Goal: Transaction & Acquisition: Obtain resource

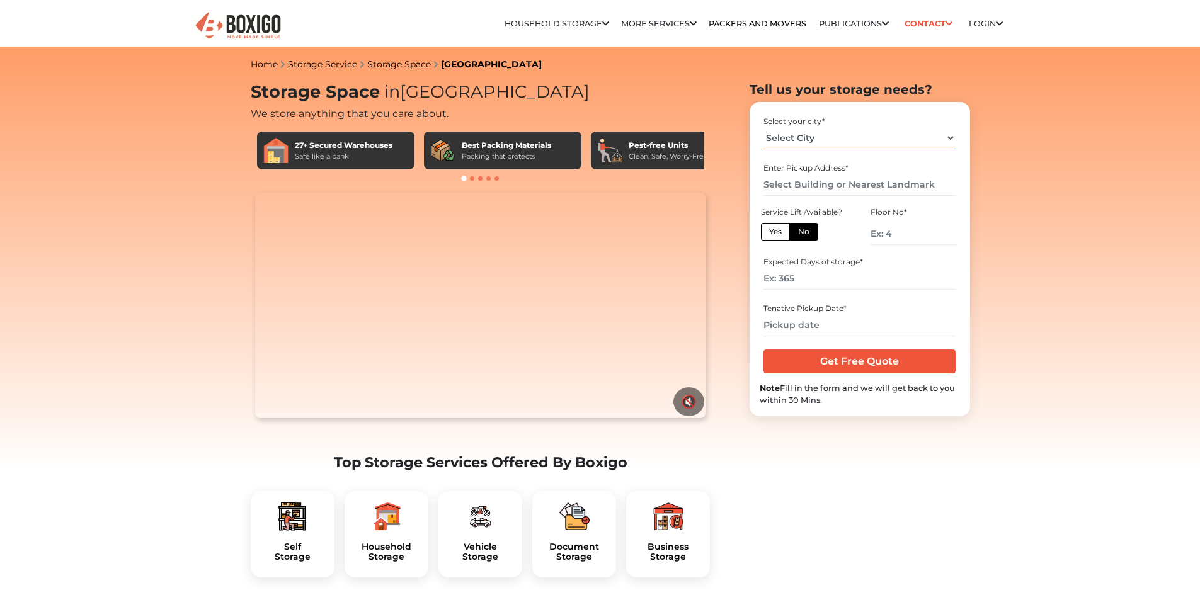
click at [797, 135] on select "Select City [GEOGRAPHIC_DATA] [GEOGRAPHIC_DATA] [GEOGRAPHIC_DATA] [GEOGRAPHIC_D…" at bounding box center [860, 138] width 192 height 22
select select "[GEOGRAPHIC_DATA]"
click at [764, 127] on select "Select City [GEOGRAPHIC_DATA] [GEOGRAPHIC_DATA] [GEOGRAPHIC_DATA] [GEOGRAPHIC_D…" at bounding box center [860, 138] width 192 height 22
click at [801, 184] on input "text" at bounding box center [860, 185] width 192 height 22
click at [813, 236] on label "No" at bounding box center [803, 232] width 29 height 18
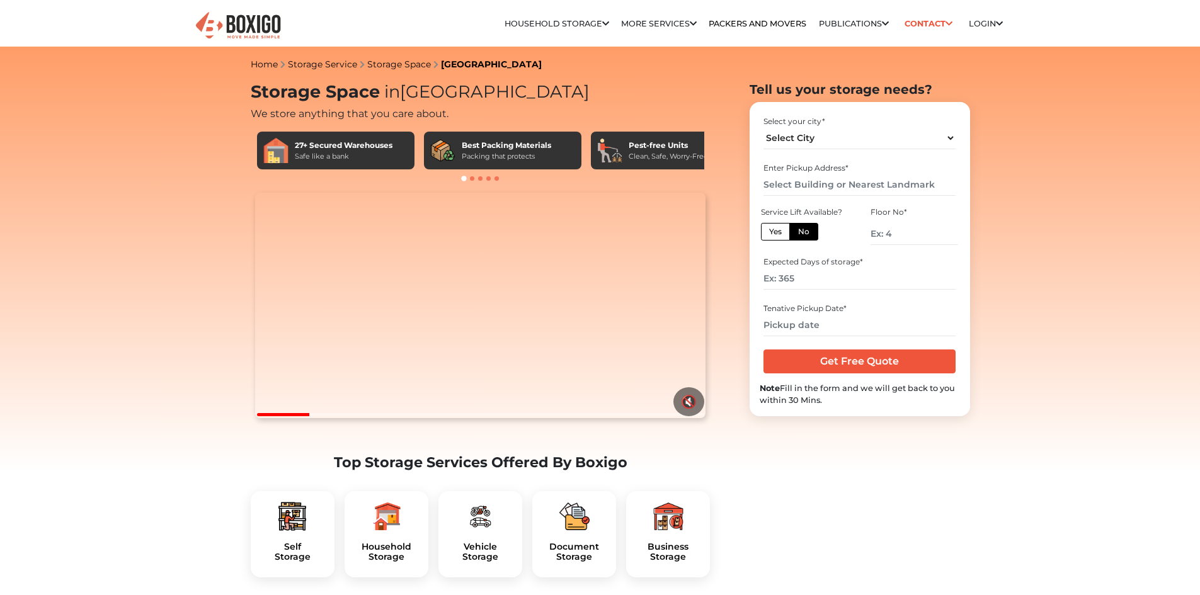
click at [806, 234] on input "No" at bounding box center [802, 230] width 8 height 8
click at [791, 185] on input "text" at bounding box center [860, 185] width 192 height 22
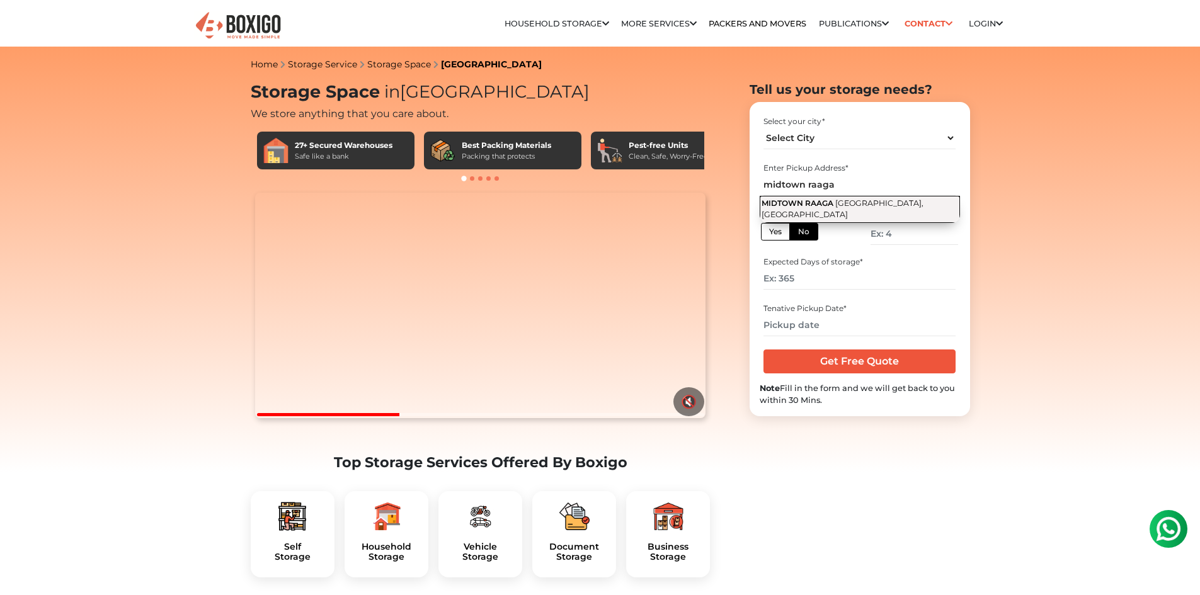
click at [855, 204] on span "[GEOGRAPHIC_DATA], [GEOGRAPHIC_DATA]" at bounding box center [843, 208] width 162 height 21
type input "[GEOGRAPHIC_DATA], [GEOGRAPHIC_DATA], [GEOGRAPHIC_DATA]"
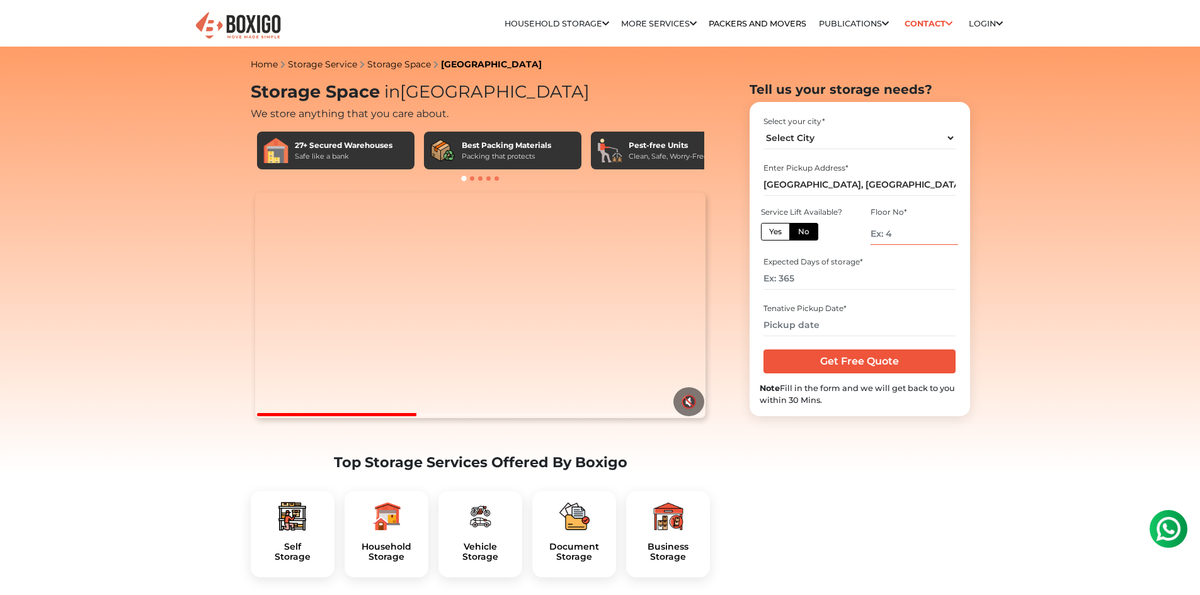
click at [885, 244] on input "number" at bounding box center [914, 234] width 87 height 22
type input "2"
type input "0"
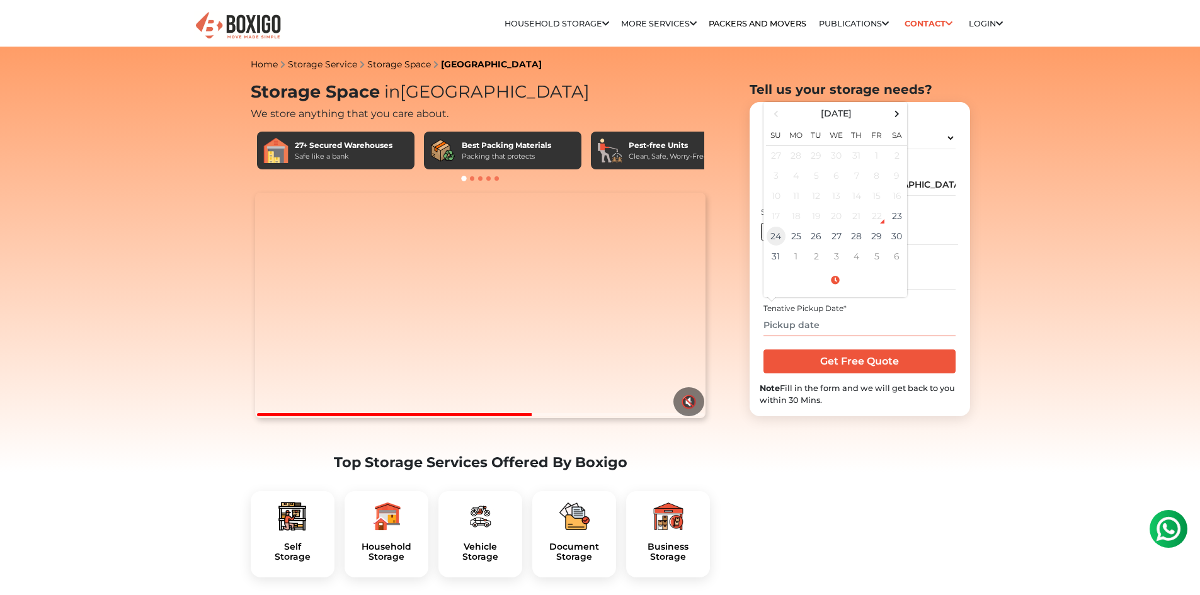
click at [776, 238] on td "24" at bounding box center [776, 236] width 20 height 20
type input "[DATE] 12:00 AM"
click at [842, 367] on input "Get Free Quote" at bounding box center [860, 362] width 192 height 24
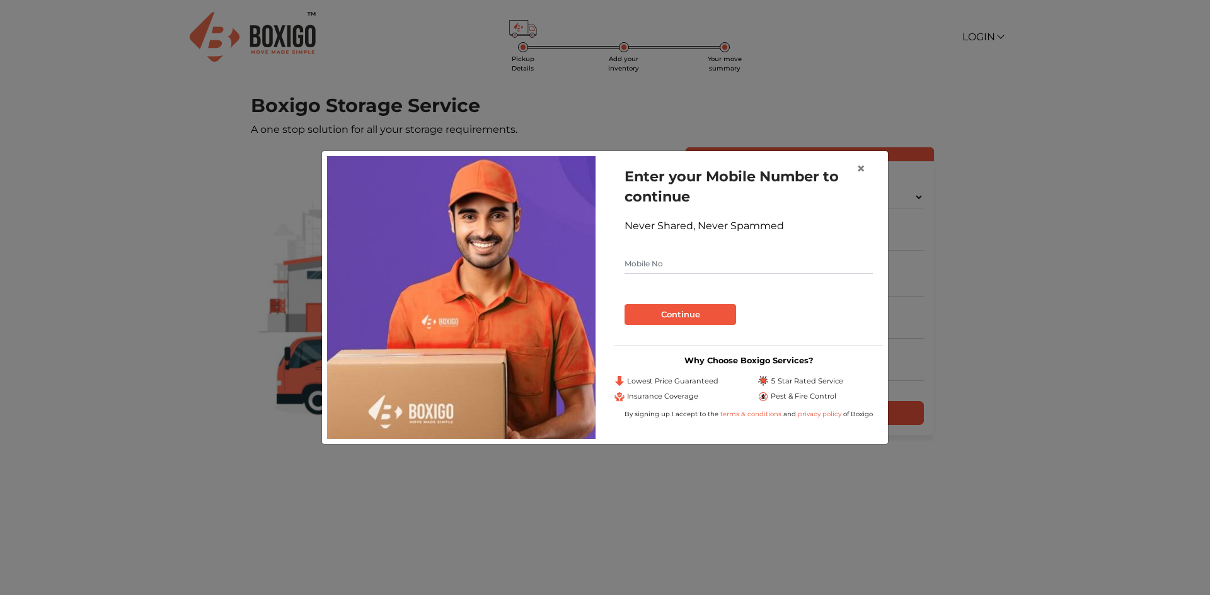
click at [659, 261] on input "text" at bounding box center [748, 264] width 248 height 20
type input "9884481290"
click at [678, 309] on button "Continue" at bounding box center [680, 314] width 112 height 21
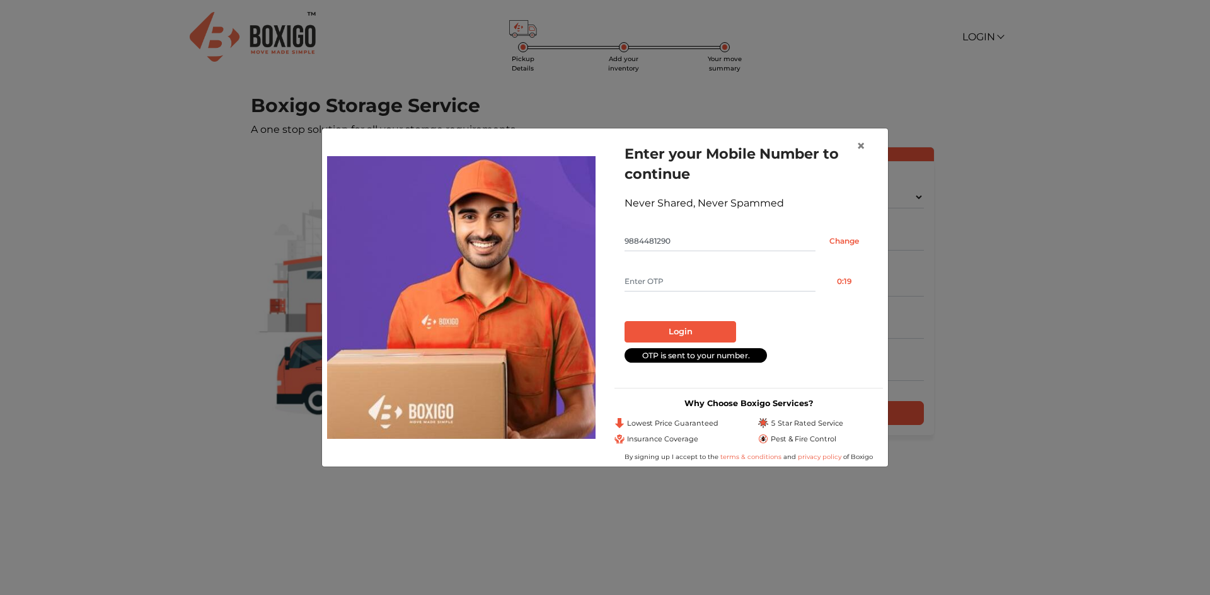
click at [647, 278] on input "text" at bounding box center [719, 282] width 191 height 20
type input "6775"
click at [680, 330] on button "Login" at bounding box center [680, 331] width 112 height 21
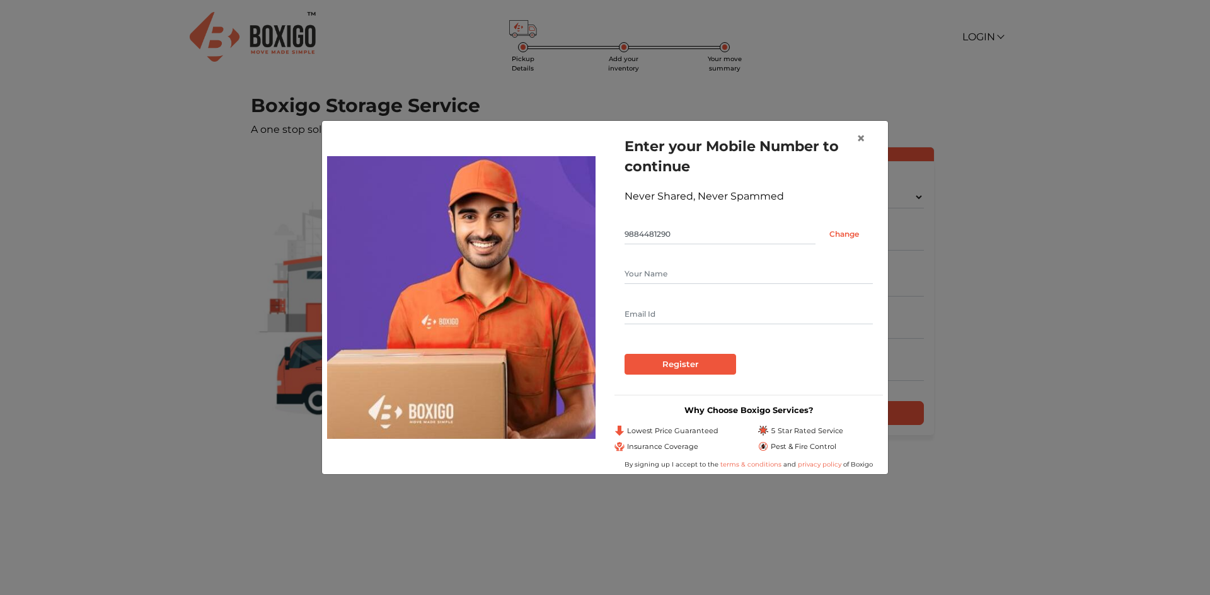
click at [666, 272] on input "text" at bounding box center [748, 274] width 248 height 20
type input "[PERSON_NAME]"
click at [686, 363] on input "Register" at bounding box center [680, 364] width 112 height 21
type input "[PERSON_NAME][EMAIL_ADDRESS][DOMAIN_NAME]"
click at [686, 363] on input "Register" at bounding box center [680, 364] width 112 height 21
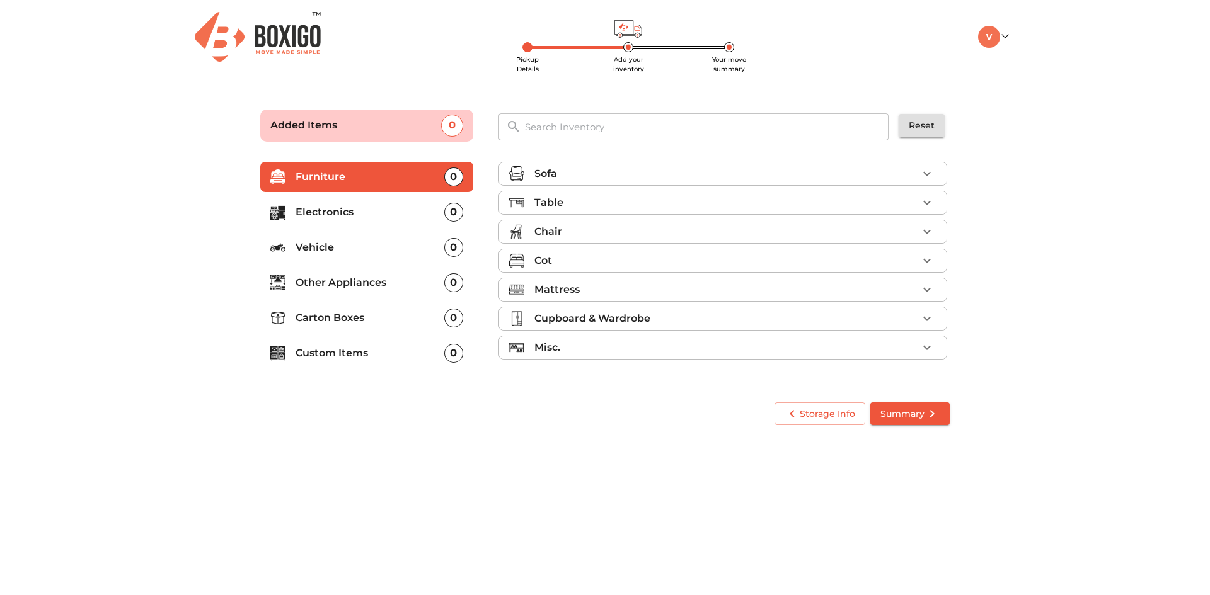
click at [924, 177] on icon "button" at bounding box center [926, 173] width 15 height 15
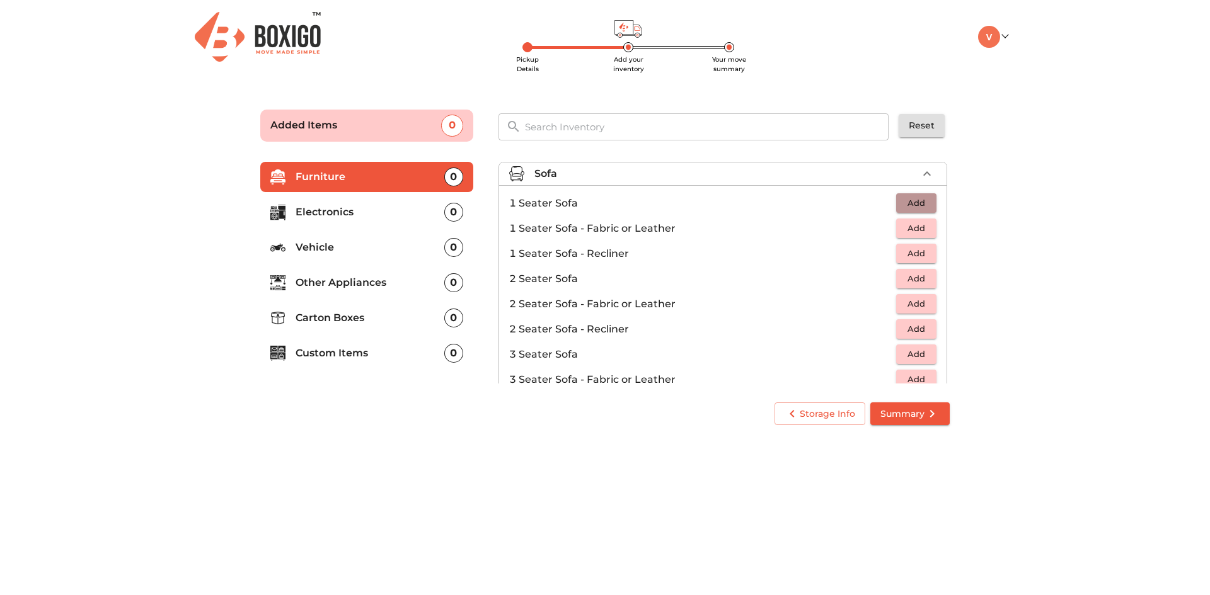
click at [918, 207] on span "Add" at bounding box center [916, 203] width 28 height 14
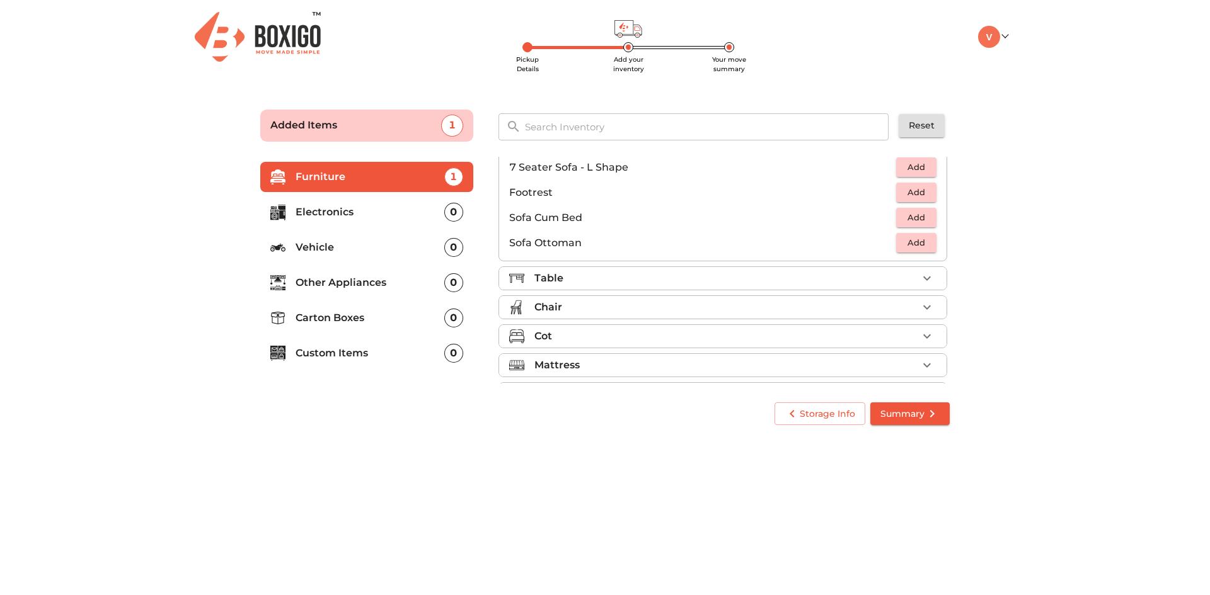
scroll to position [315, 0]
click at [910, 217] on span "Add" at bounding box center [916, 216] width 28 height 14
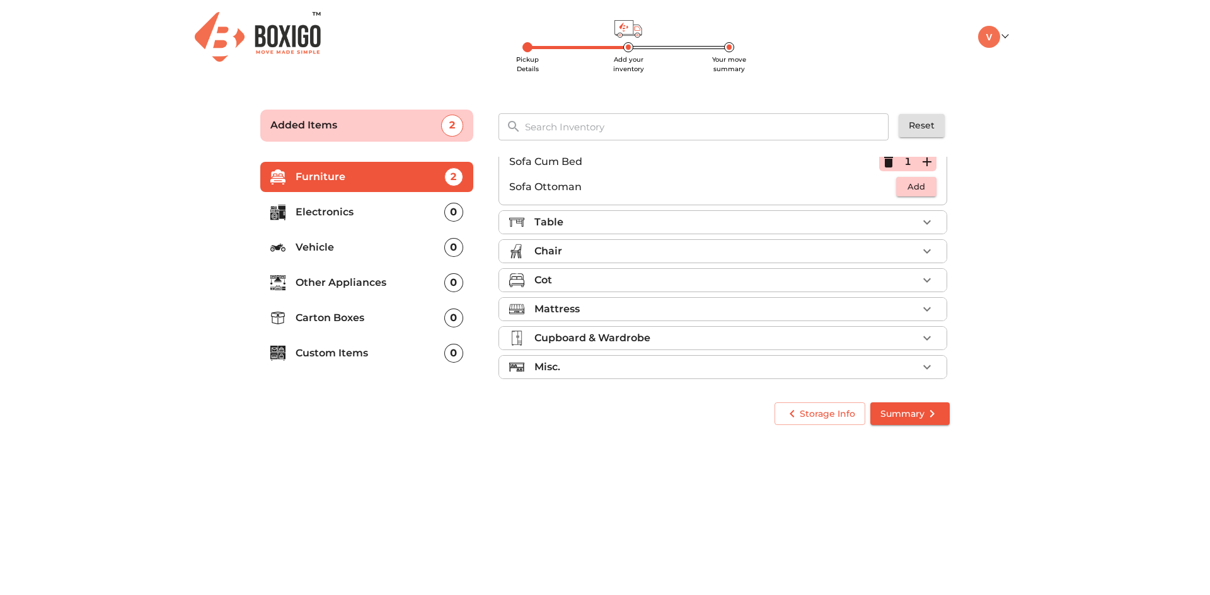
scroll to position [375, 0]
click at [588, 275] on div "Cot" at bounding box center [725, 274] width 383 height 15
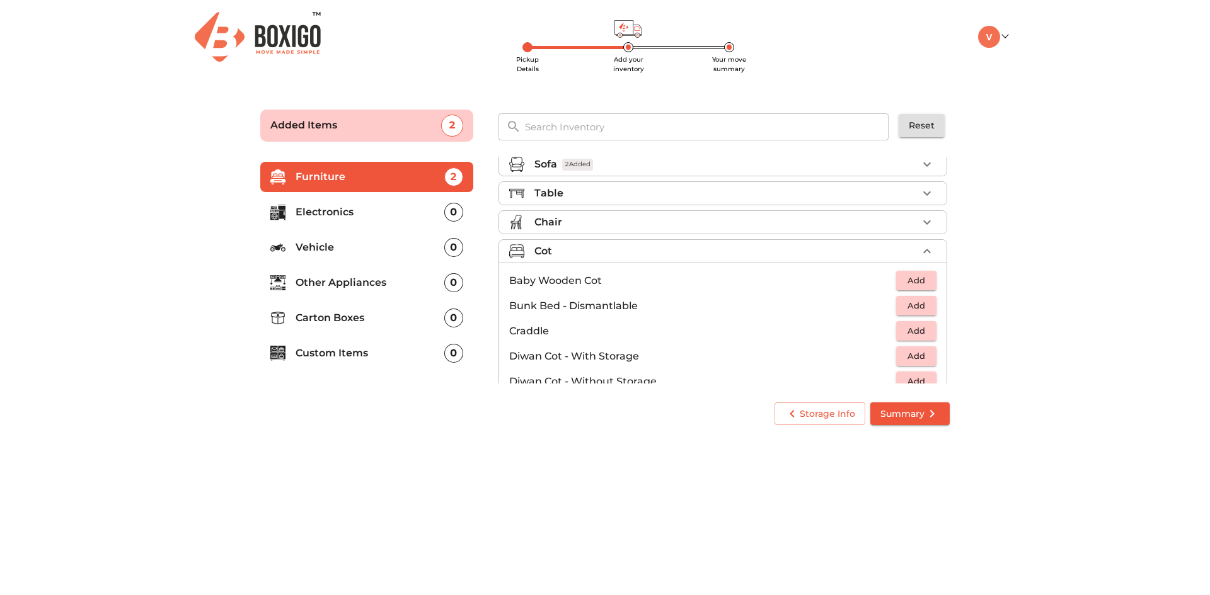
scroll to position [0, 0]
click at [594, 232] on div "Chair" at bounding box center [725, 231] width 383 height 15
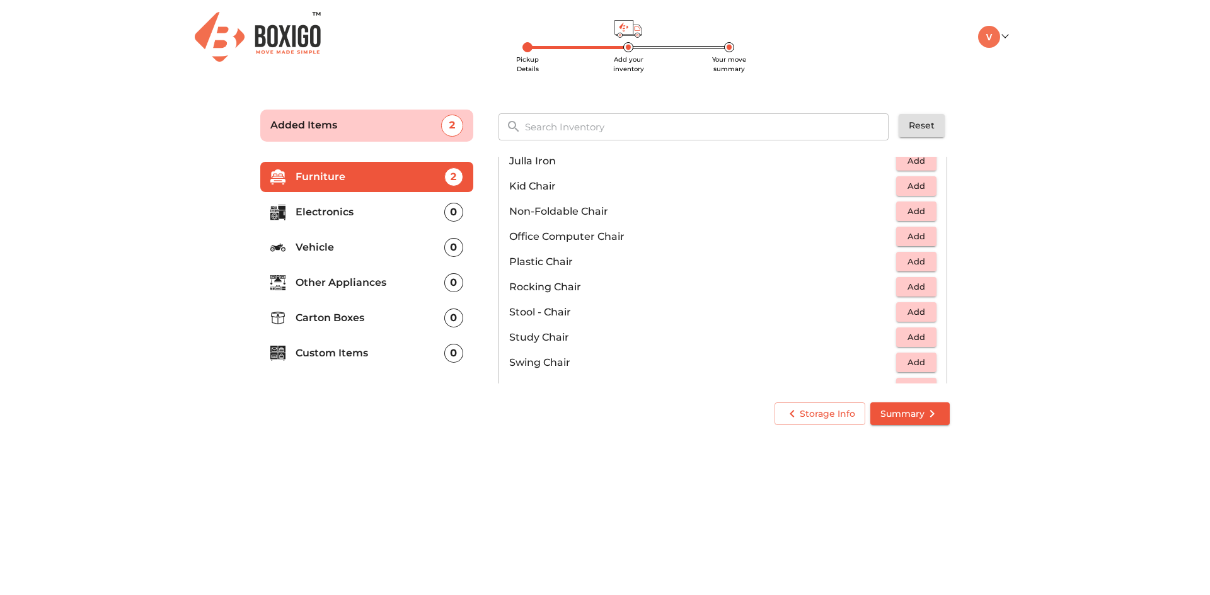
scroll to position [378, 0]
click at [905, 232] on span "Add" at bounding box center [916, 236] width 28 height 14
click at [919, 235] on icon "button" at bounding box center [926, 236] width 15 height 15
click at [1004, 235] on main "Pickup Details Add your inventory Your move summary Added Items 4 ​ Reset Furni…" at bounding box center [605, 265] width 1210 height 347
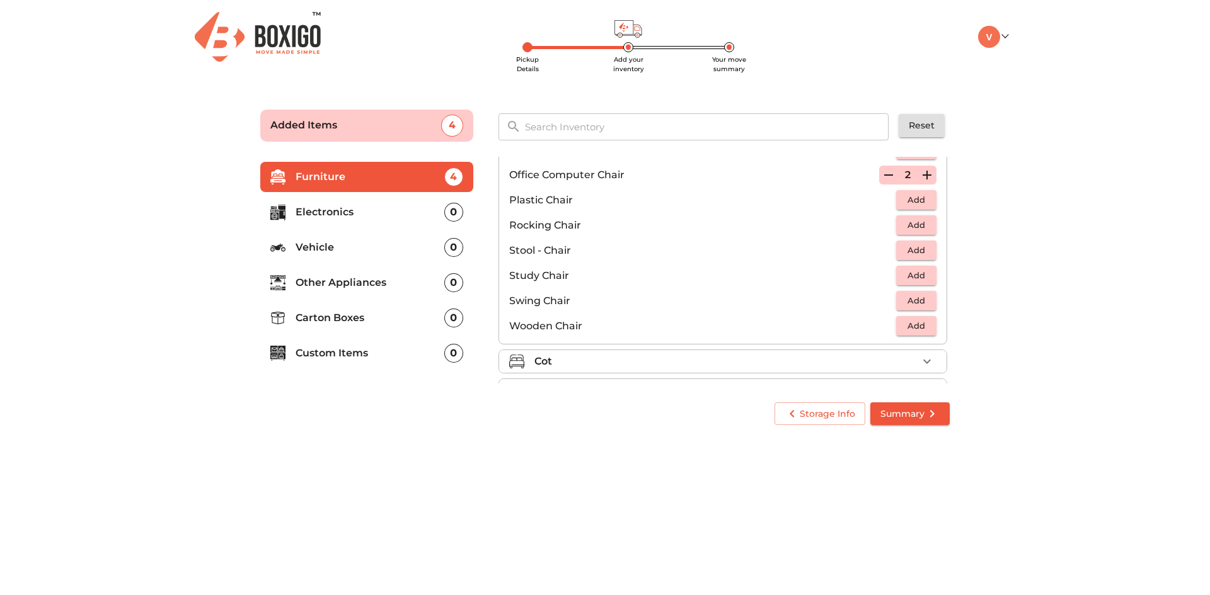
scroll to position [441, 0]
click at [907, 254] on span "Add" at bounding box center [916, 248] width 28 height 14
click at [972, 255] on main "Pickup Details Add your inventory Your move summary Added Items 5 ​ Reset Furni…" at bounding box center [605, 265] width 1210 height 347
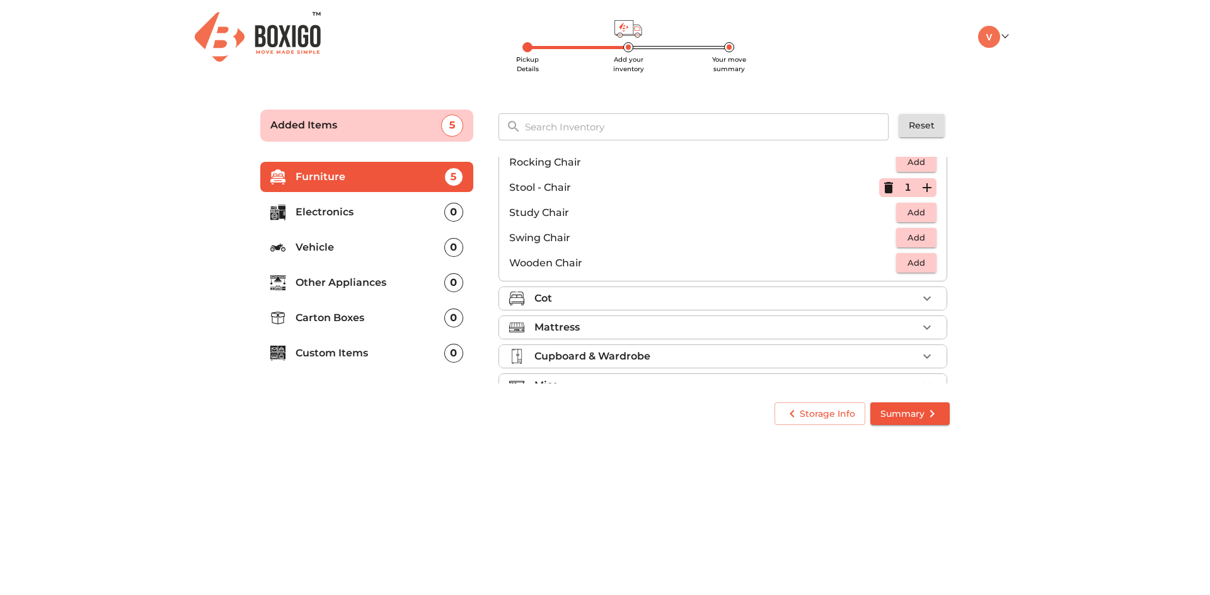
scroll to position [504, 0]
click at [917, 235] on span "Add" at bounding box center [916, 236] width 28 height 14
click at [992, 240] on main "Pickup Details Add your inventory Your move summary Added Items 6 ​ Reset Furni…" at bounding box center [605, 265] width 1210 height 347
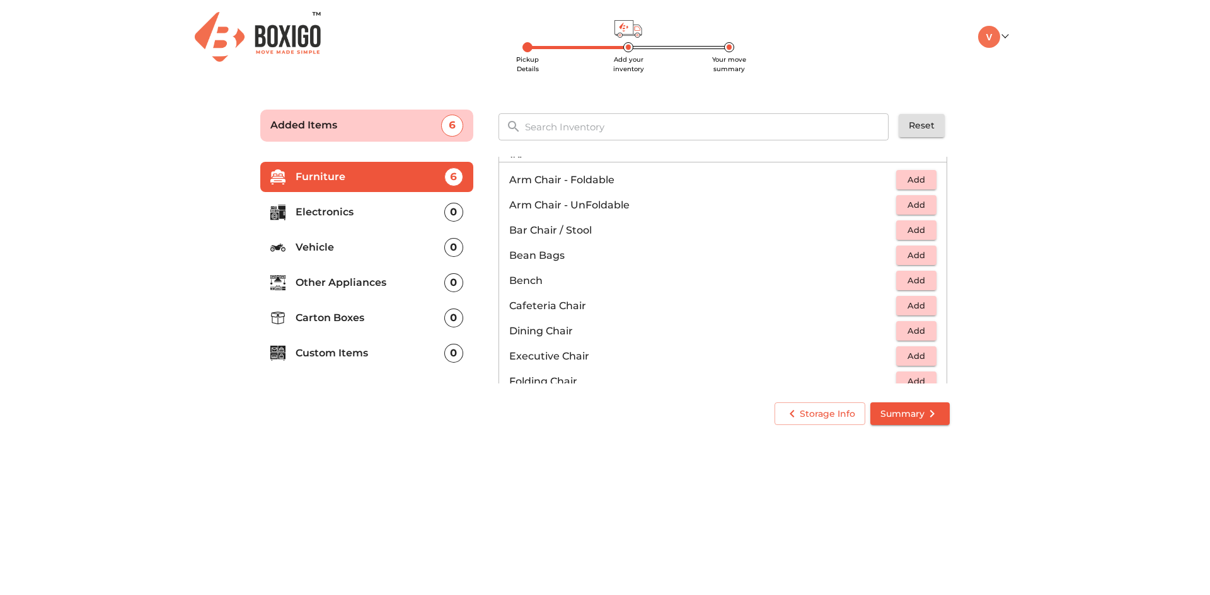
scroll to position [63, 0]
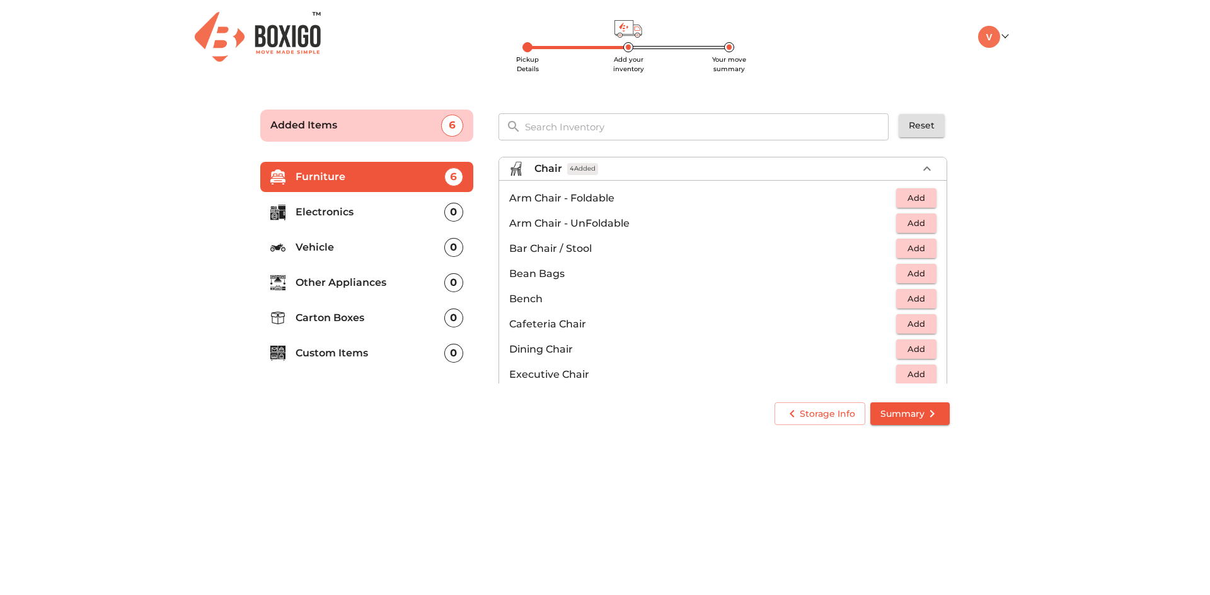
drag, startPoint x: 1094, startPoint y: 227, endPoint x: 973, endPoint y: 253, distance: 123.8
click at [1094, 227] on main "Pickup Details Add your inventory Your move summary Added Items 6 ​ Reset Furni…" at bounding box center [605, 265] width 1210 height 347
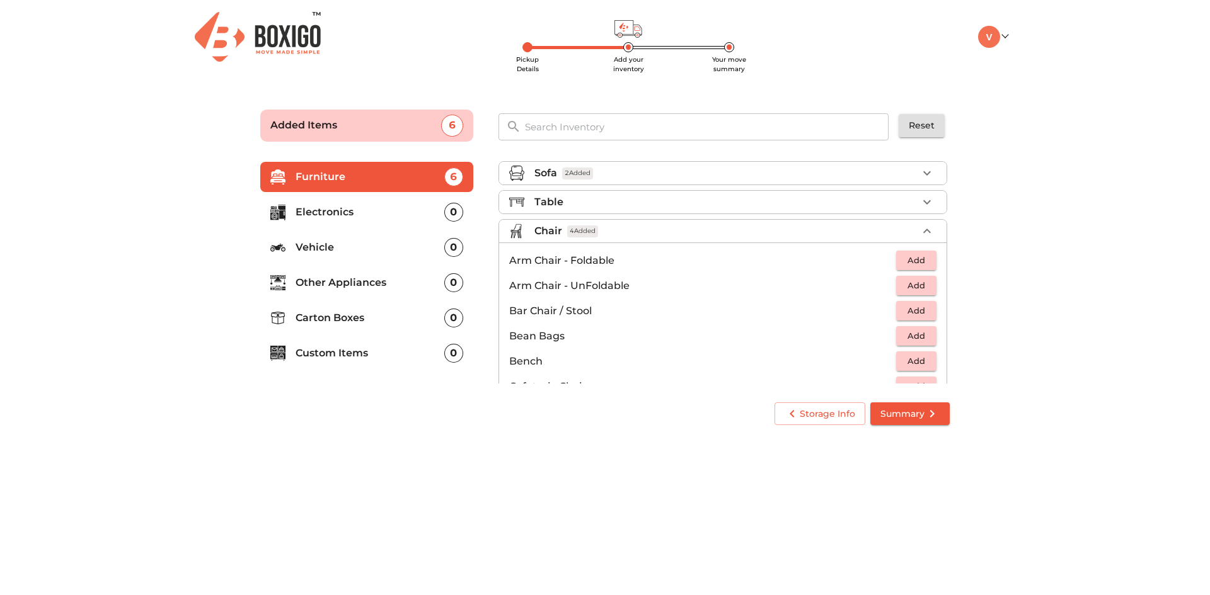
scroll to position [0, 0]
click at [555, 204] on p "Table" at bounding box center [548, 202] width 29 height 15
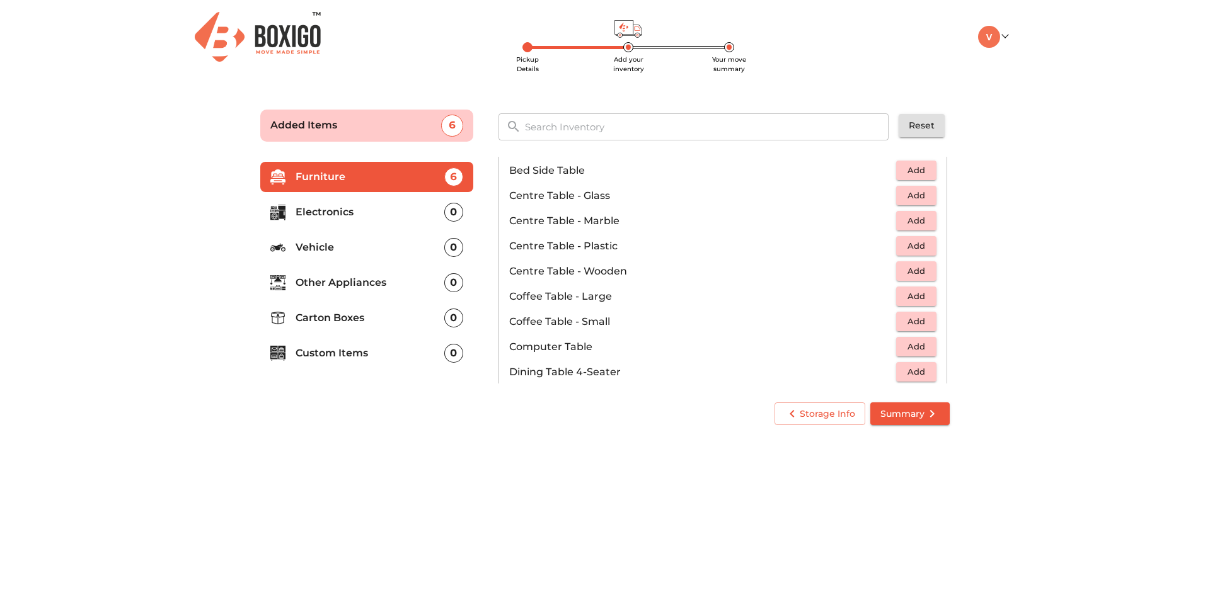
scroll to position [63, 0]
click at [915, 271] on span "Add" at bounding box center [916, 270] width 28 height 14
click at [884, 270] on icon "button" at bounding box center [888, 270] width 9 height 11
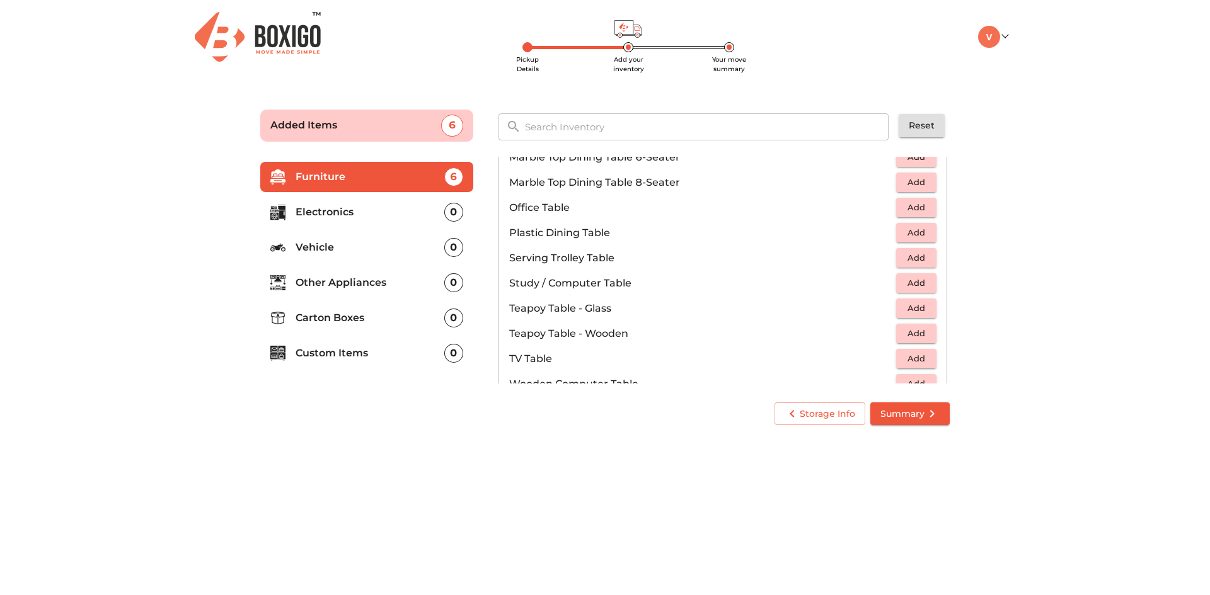
scroll to position [630, 0]
click at [910, 286] on span "Add" at bounding box center [916, 282] width 28 height 14
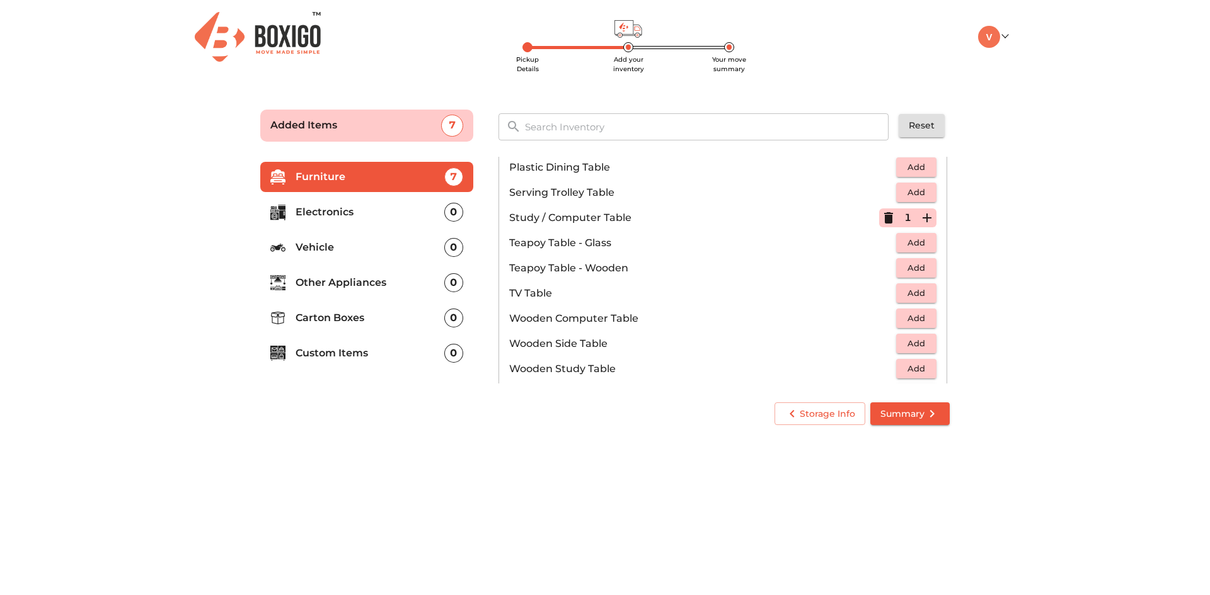
scroll to position [693, 0]
click at [921, 316] on span "Add" at bounding box center [916, 320] width 28 height 14
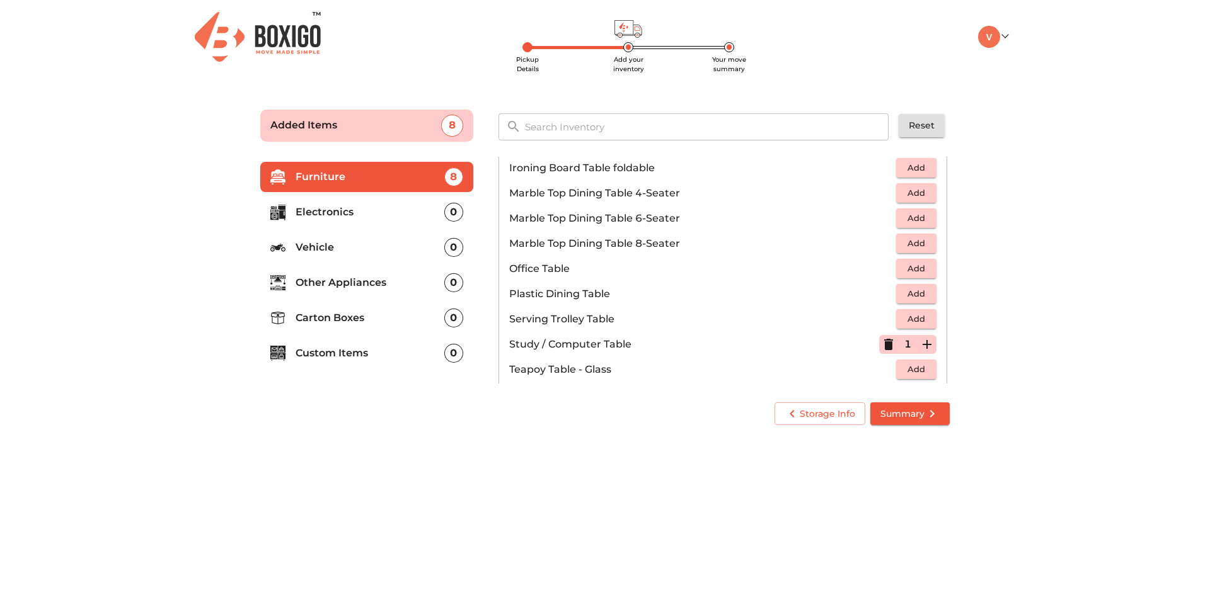
scroll to position [567, 0]
click at [997, 214] on main "Pickup Details Add your inventory Your move summary Added Items 8 ​ Reset Furni…" at bounding box center [605, 265] width 1210 height 347
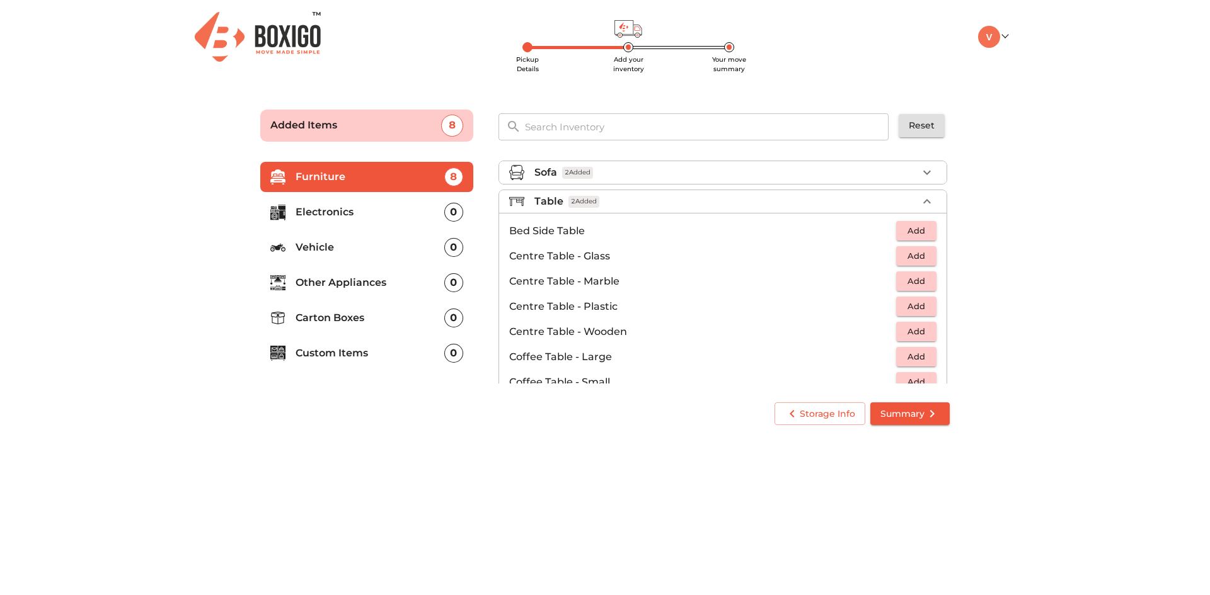
scroll to position [0, 0]
click at [690, 205] on div "Table 2 Added" at bounding box center [725, 202] width 383 height 15
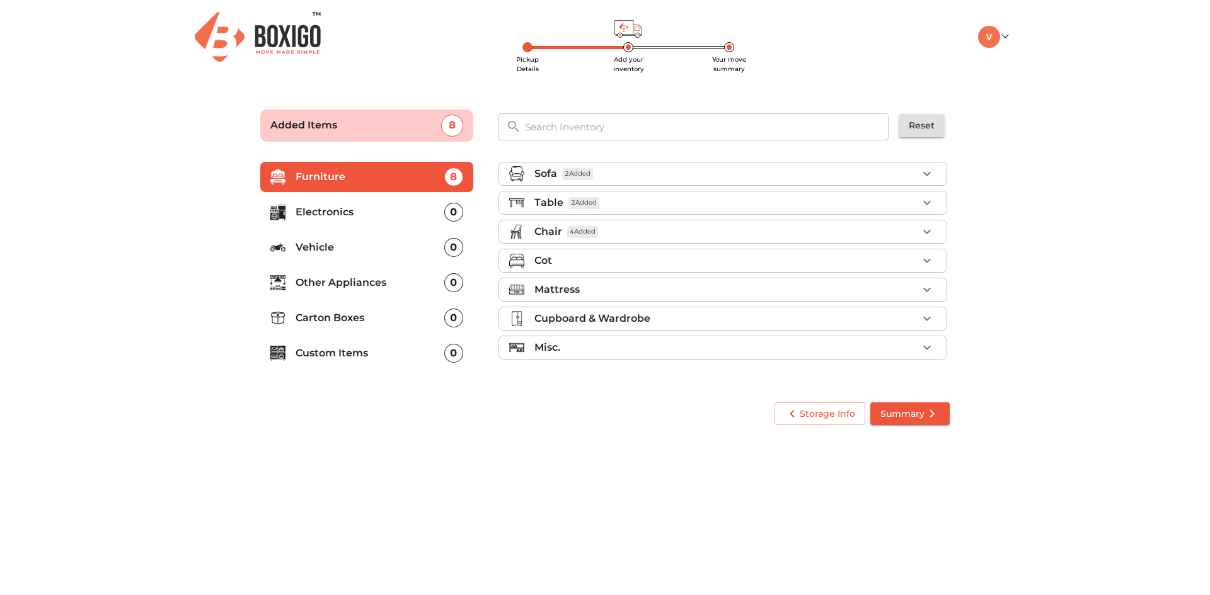
click at [622, 262] on div "Cot" at bounding box center [725, 260] width 383 height 15
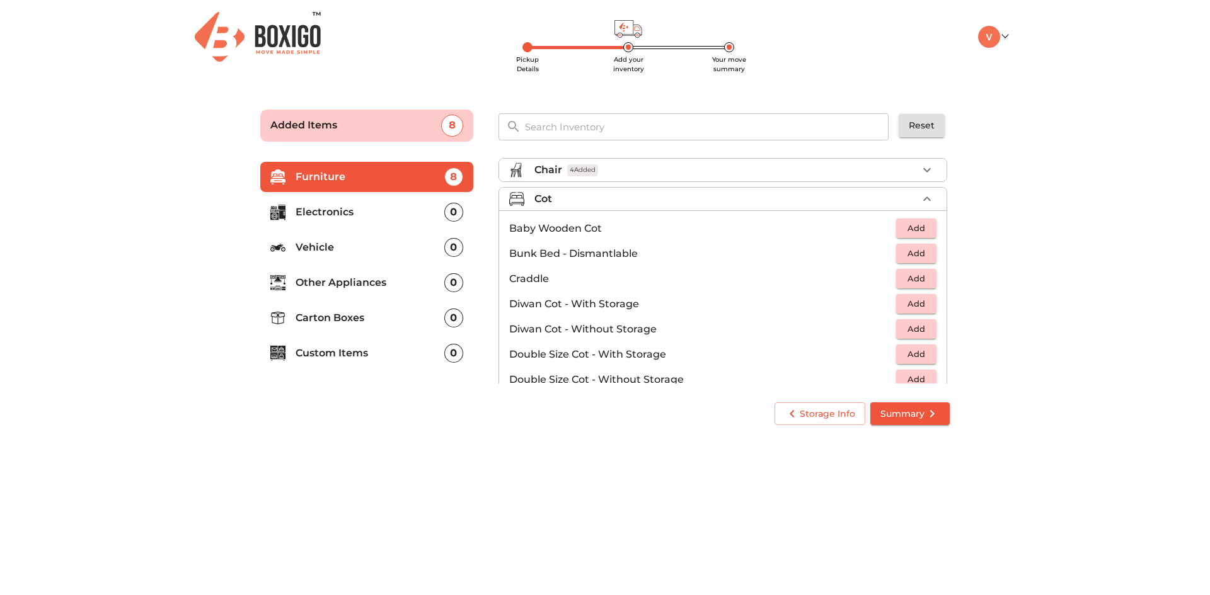
scroll to position [63, 0]
click at [646, 188] on li "Cot" at bounding box center [722, 197] width 447 height 23
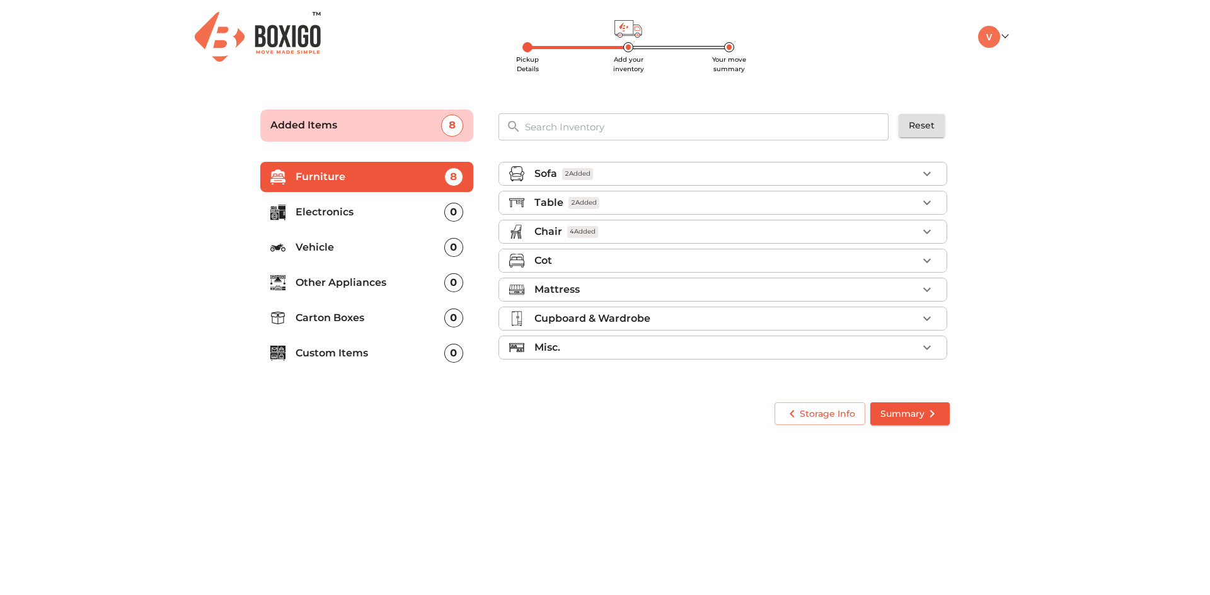
scroll to position [0, 0]
click at [567, 289] on p "Mattress" at bounding box center [556, 289] width 45 height 15
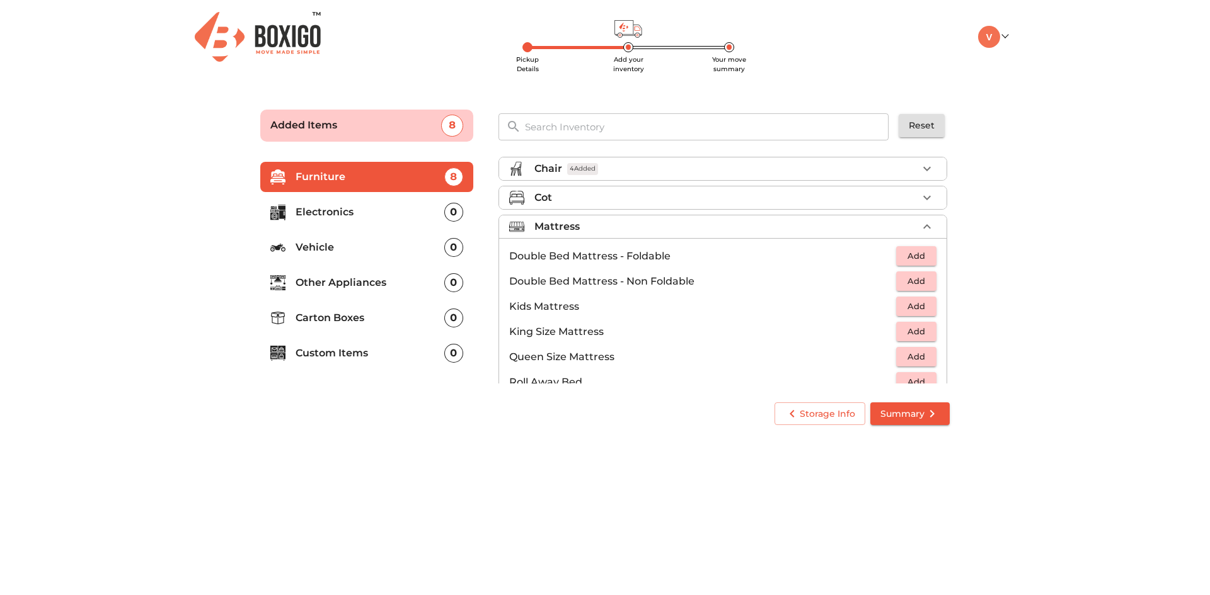
scroll to position [126, 0]
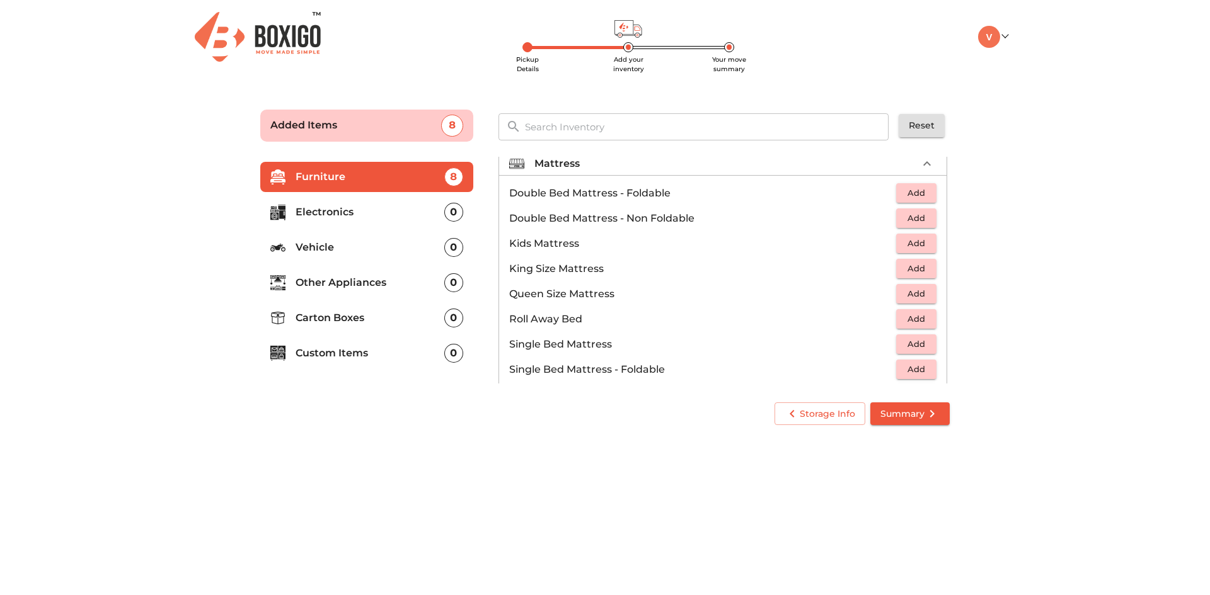
click at [906, 193] on span "Add" at bounding box center [916, 193] width 28 height 14
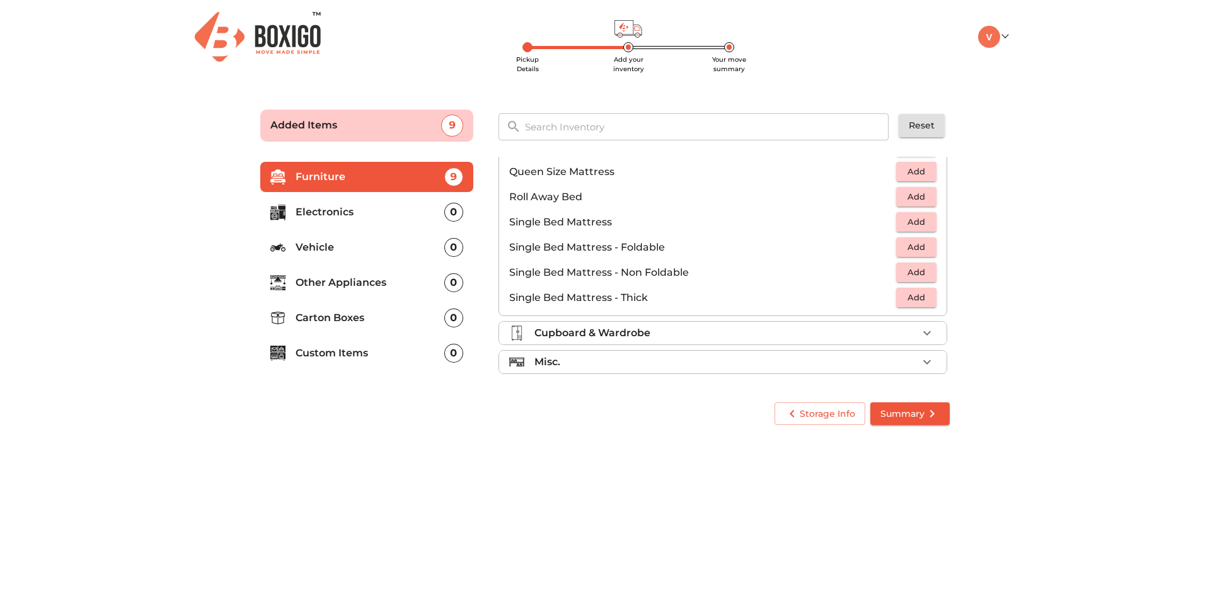
scroll to position [249, 0]
click at [902, 222] on span "Add" at bounding box center [916, 221] width 28 height 14
click at [1054, 235] on main "Pickup Details Add your inventory Your move summary Added Items 10 ​ Reset Furn…" at bounding box center [605, 265] width 1210 height 347
click at [634, 335] on p "Cupboard & Wardrobe" at bounding box center [592, 332] width 116 height 15
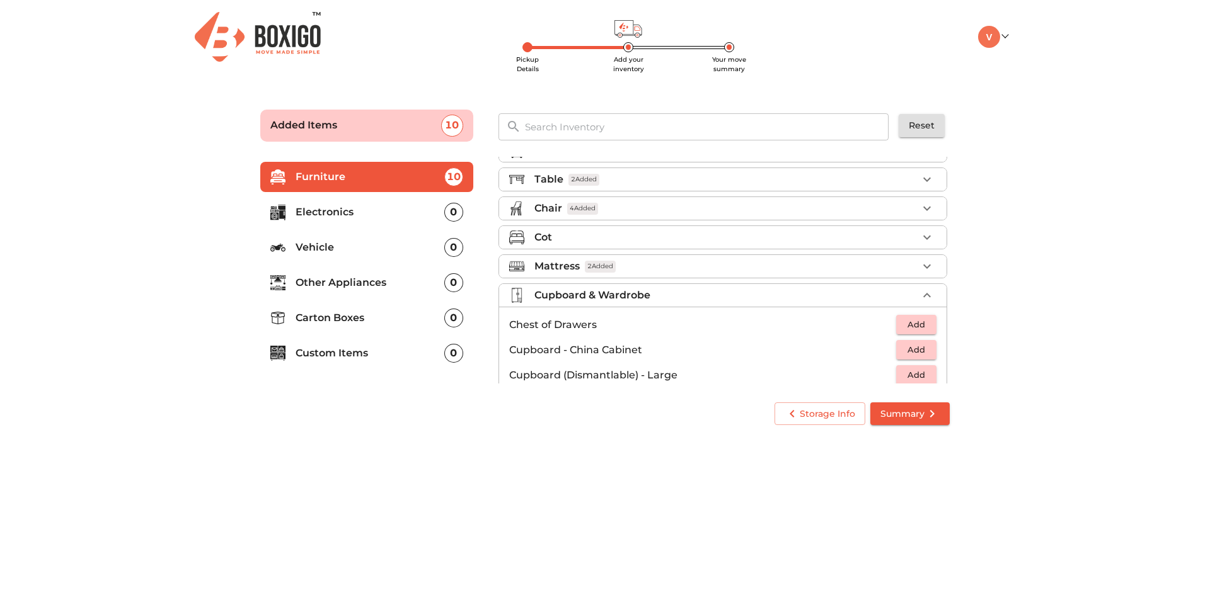
scroll to position [0, 0]
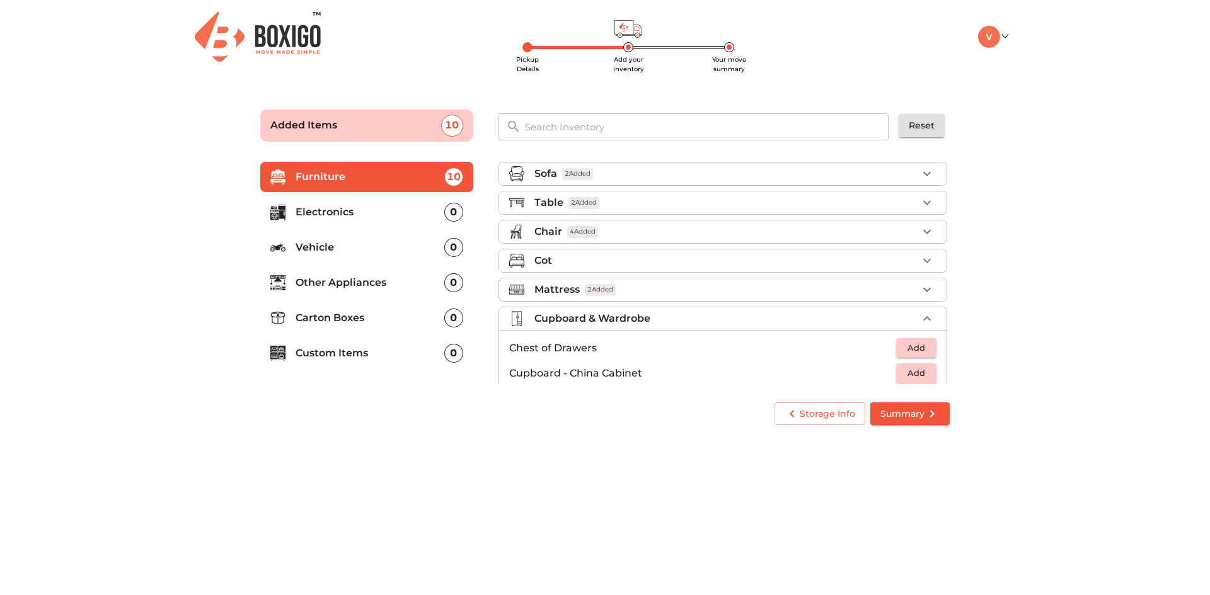
click at [538, 318] on p "Cupboard & Wardrobe" at bounding box center [592, 318] width 116 height 15
click at [559, 350] on p "Misc." at bounding box center [547, 347] width 26 height 15
click at [560, 350] on p "Misc." at bounding box center [547, 347] width 26 height 15
click at [316, 214] on p "Electronics" at bounding box center [369, 212] width 149 height 15
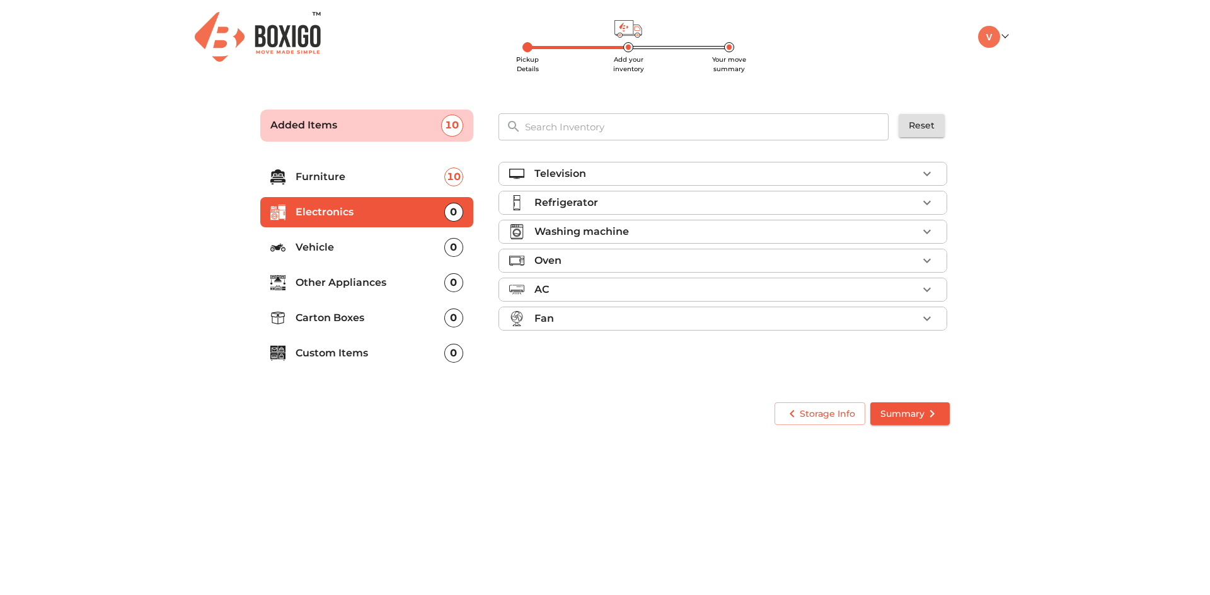
click at [579, 207] on p "Refrigerator" at bounding box center [566, 202] width 64 height 15
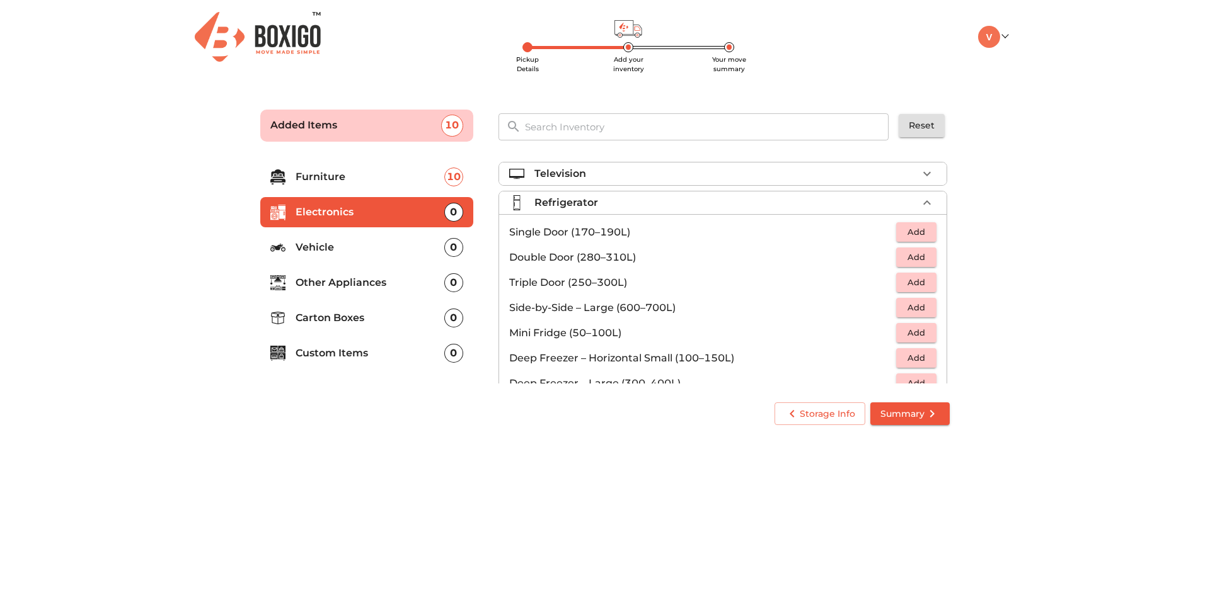
click at [904, 259] on span "Add" at bounding box center [916, 257] width 28 height 14
click at [318, 251] on p "Vehicle" at bounding box center [369, 247] width 149 height 15
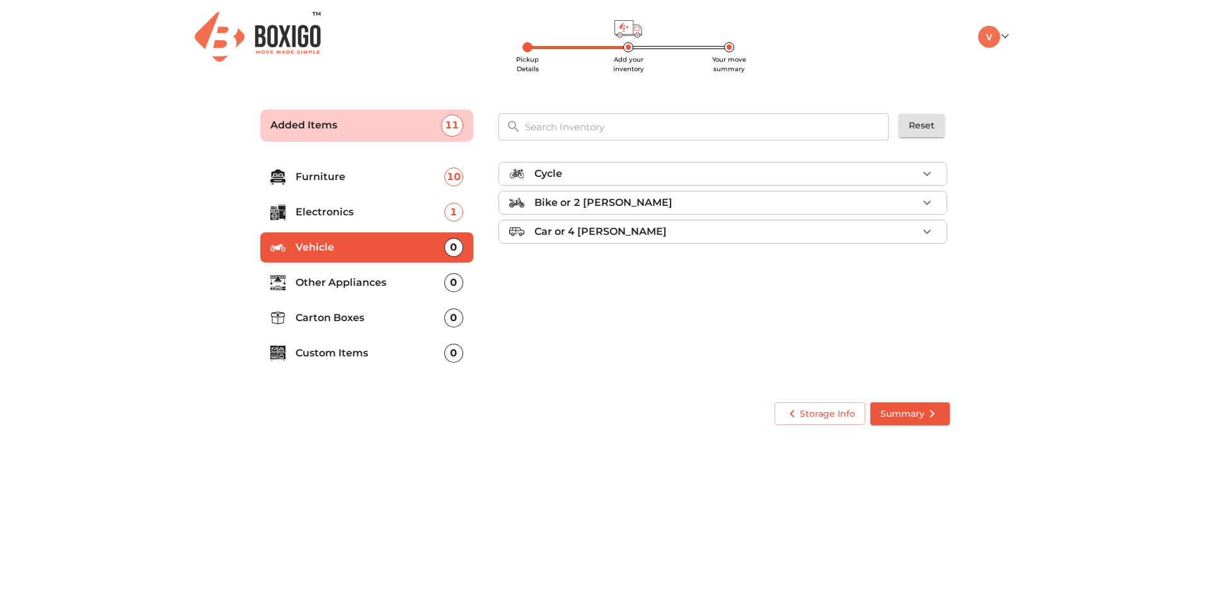
click at [323, 273] on li "Other Appliances 0" at bounding box center [366, 283] width 213 height 30
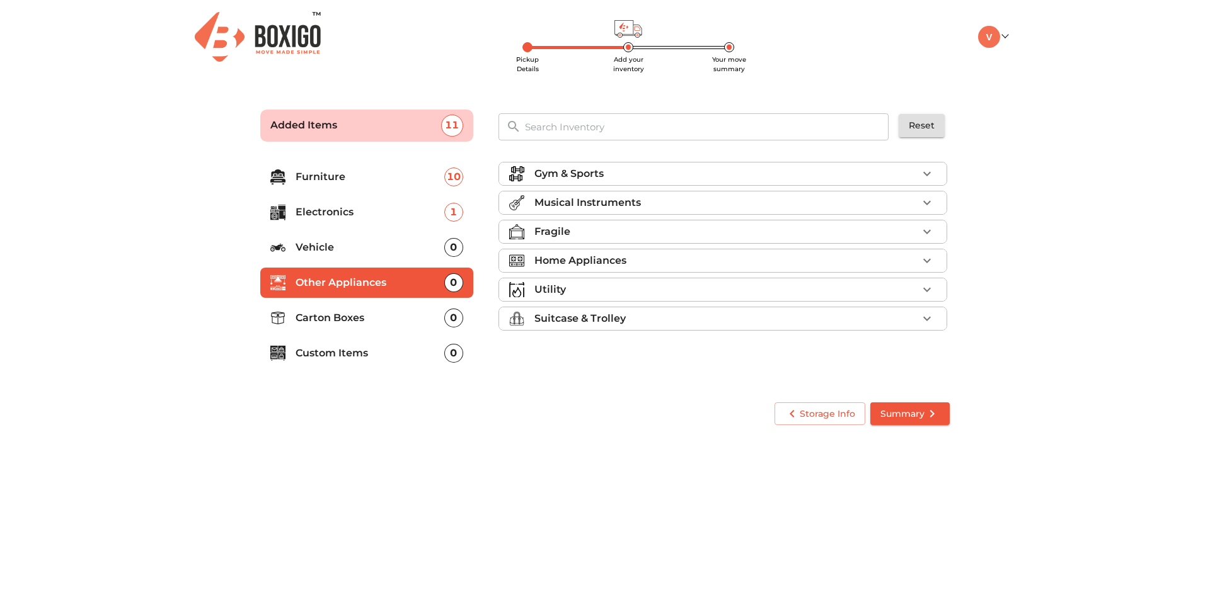
click at [605, 255] on p "Home Appliances" at bounding box center [580, 260] width 92 height 15
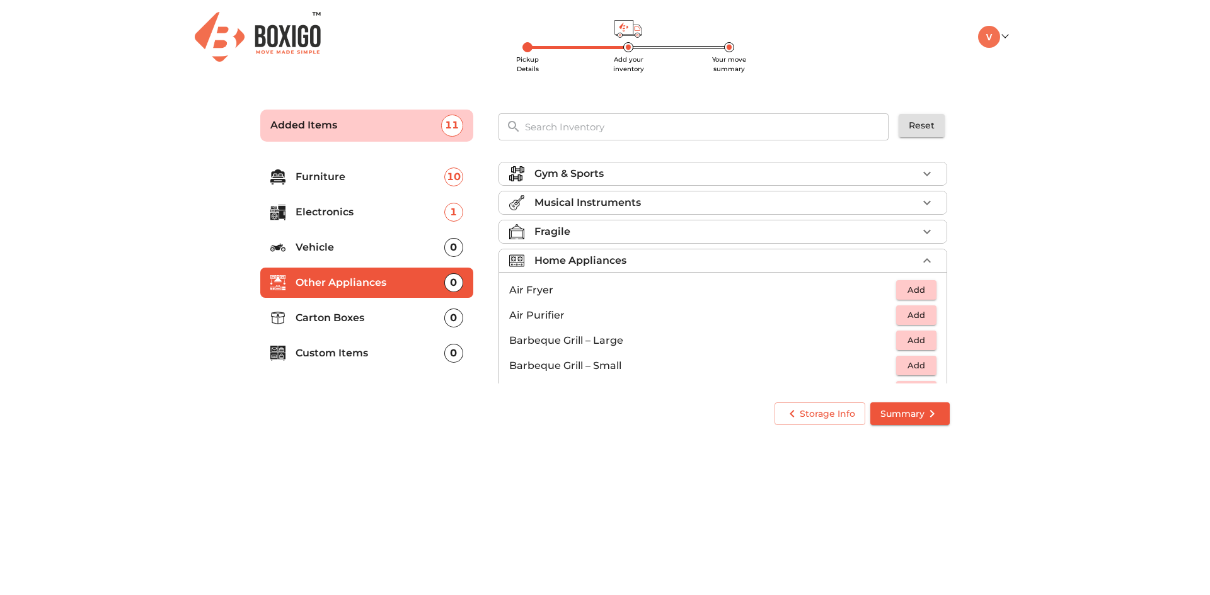
click at [917, 285] on span "Add" at bounding box center [916, 290] width 28 height 14
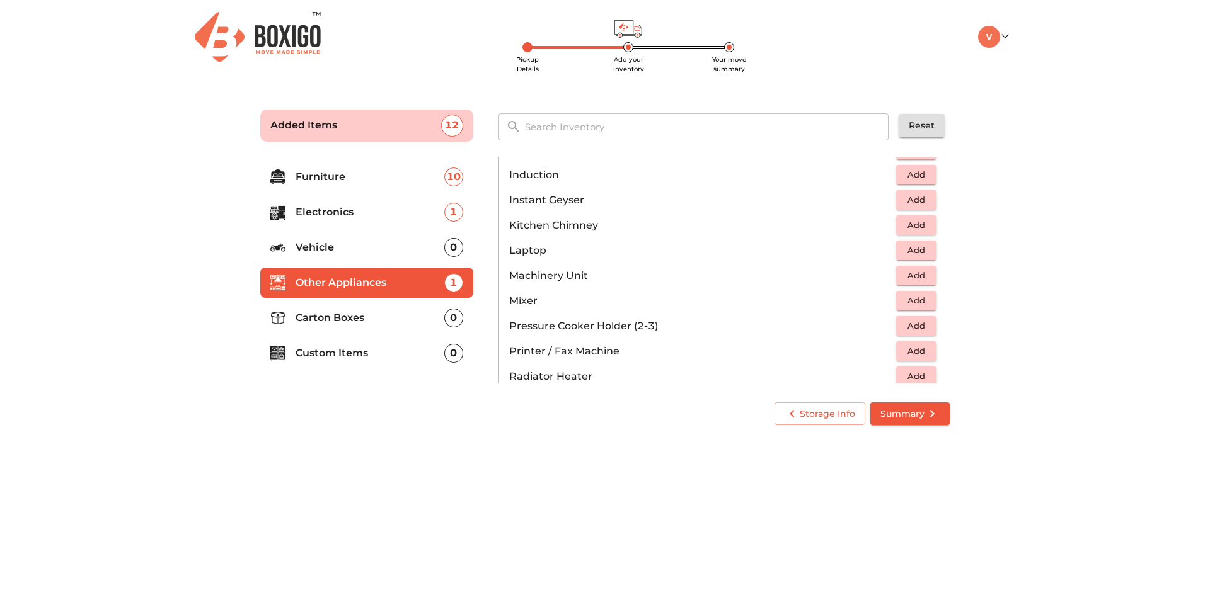
scroll to position [630, 0]
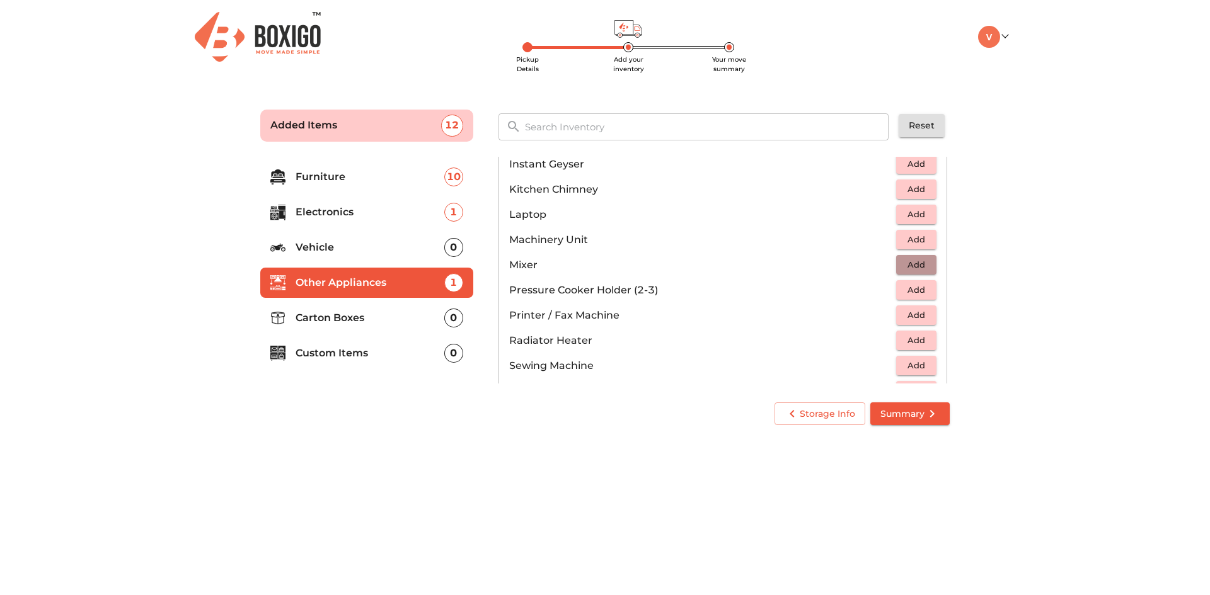
click at [914, 265] on span "Add" at bounding box center [916, 265] width 28 height 14
click at [884, 265] on icon "button" at bounding box center [888, 265] width 9 height 11
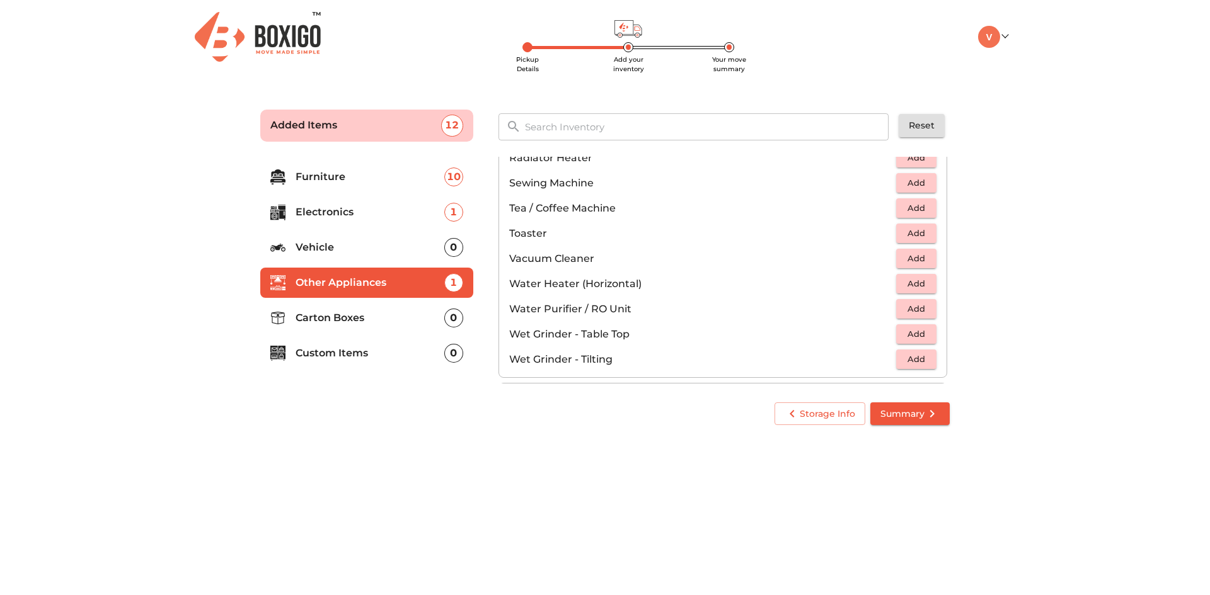
scroll to position [812, 0]
click at [912, 334] on span "Add" at bounding box center [916, 335] width 28 height 14
click at [912, 205] on span "Add" at bounding box center [916, 209] width 28 height 14
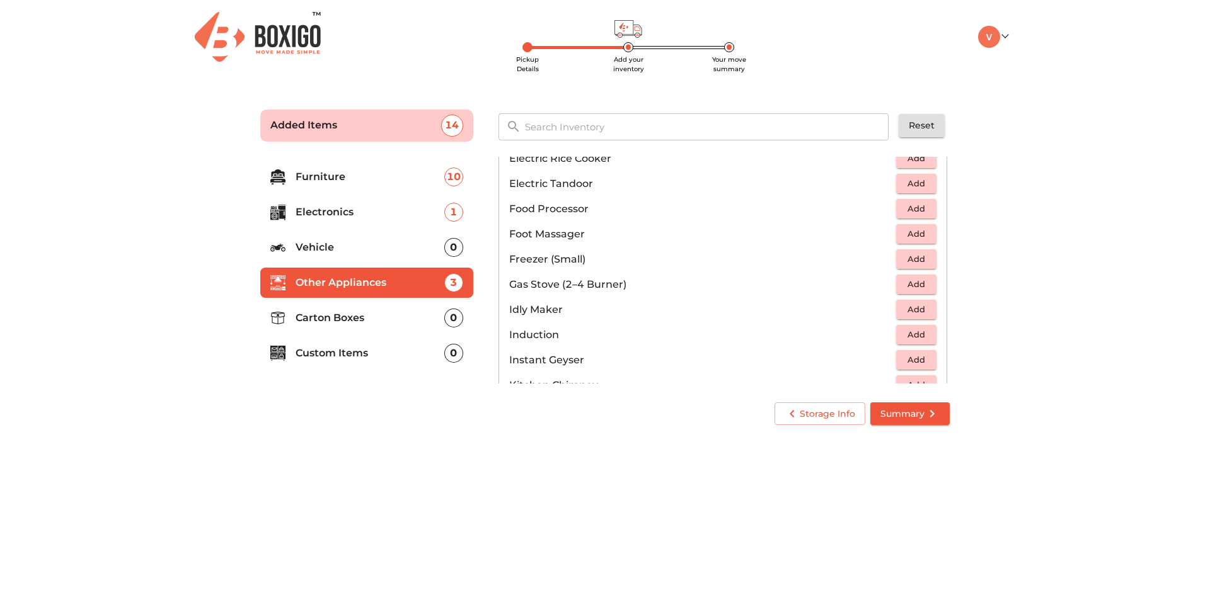
click at [906, 287] on span "Add" at bounding box center [916, 284] width 28 height 14
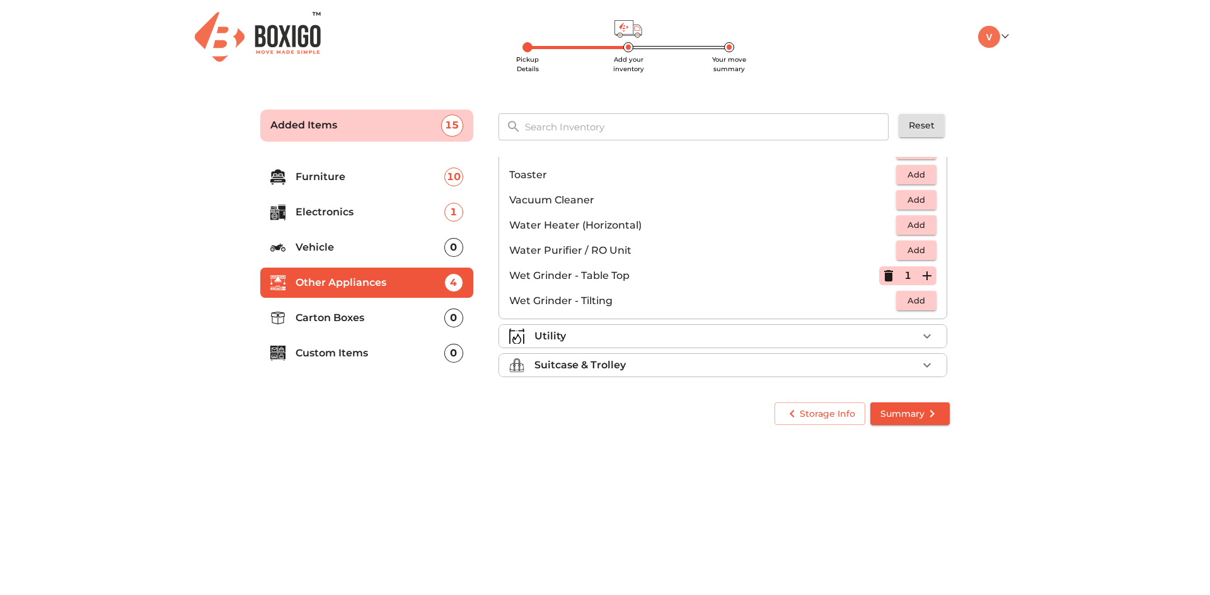
scroll to position [875, 0]
click at [323, 319] on p "Carton Boxes" at bounding box center [369, 318] width 149 height 15
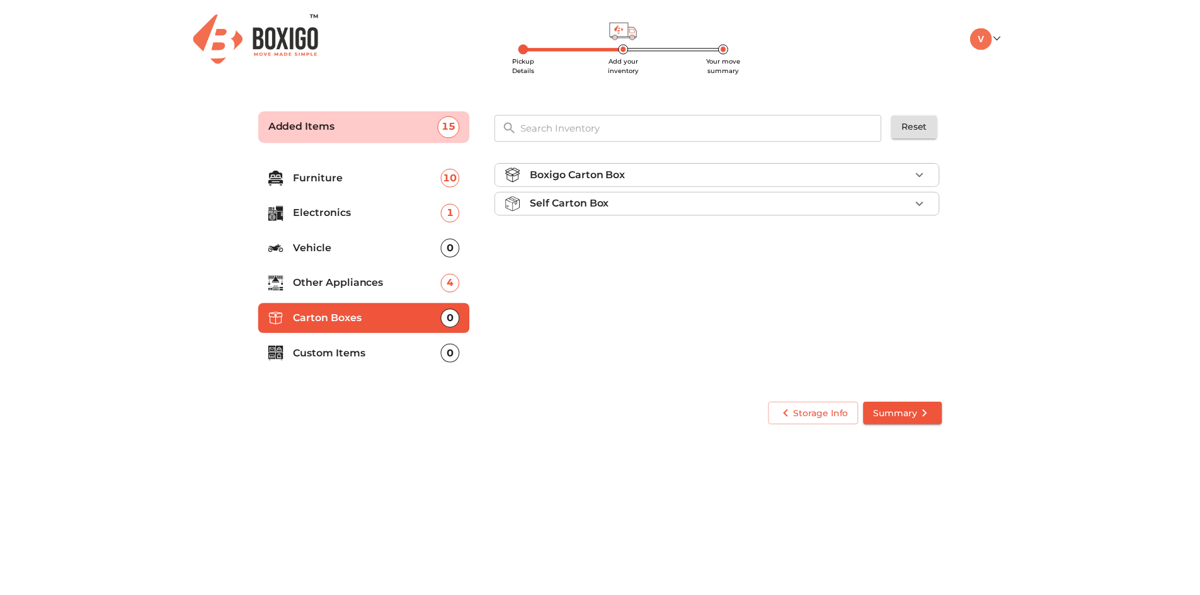
scroll to position [0, 0]
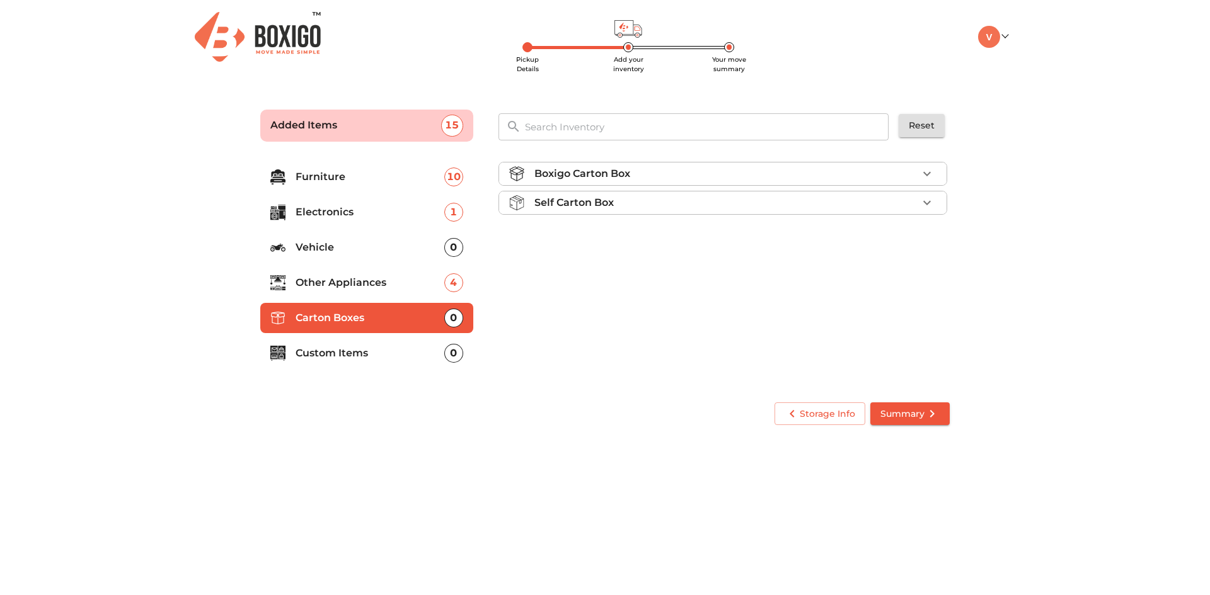
click at [596, 171] on p "Boxigo Carton Box" at bounding box center [582, 173] width 96 height 15
click at [333, 369] on ul "Furniture 10 Electronics 1 Vehicle 0 Other Appliances 4 Carton Boxes 0 Custom I…" at bounding box center [366, 268] width 213 height 222
click at [338, 350] on p "Custom Items" at bounding box center [369, 353] width 149 height 15
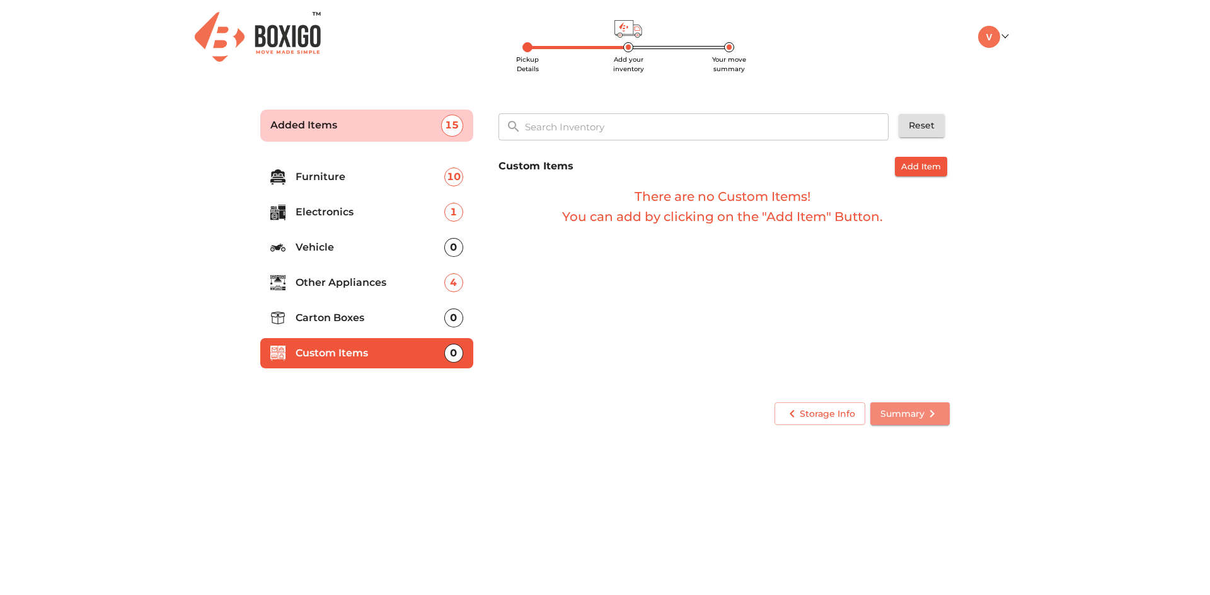
click at [904, 417] on span "Summary" at bounding box center [909, 414] width 59 height 16
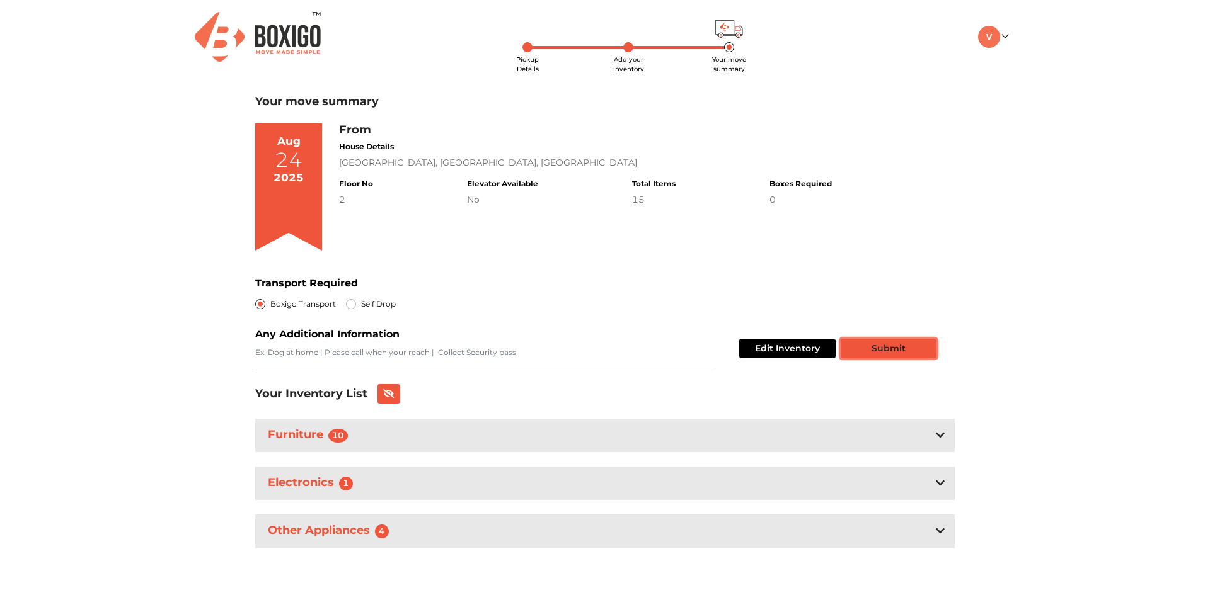
click at [895, 345] on button "Submit" at bounding box center [889, 349] width 96 height 20
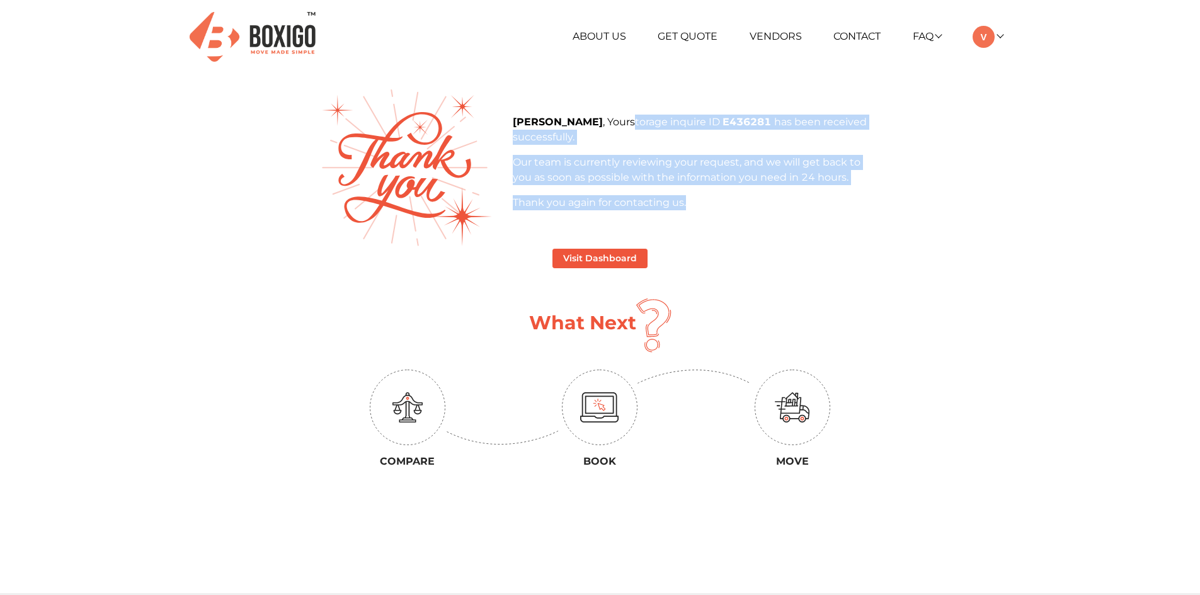
drag, startPoint x: 609, startPoint y: 122, endPoint x: 691, endPoint y: 233, distance: 137.9
click at [689, 230] on div "Venkatram , Your storage inquire ID E436281 has been received successfully. Our…" at bounding box center [600, 167] width 578 height 157
click at [694, 237] on div "Venkatram , Your storage inquire ID E436281 has been received successfully. Our…" at bounding box center [600, 167] width 578 height 157
